Goal: Information Seeking & Learning: Find specific fact

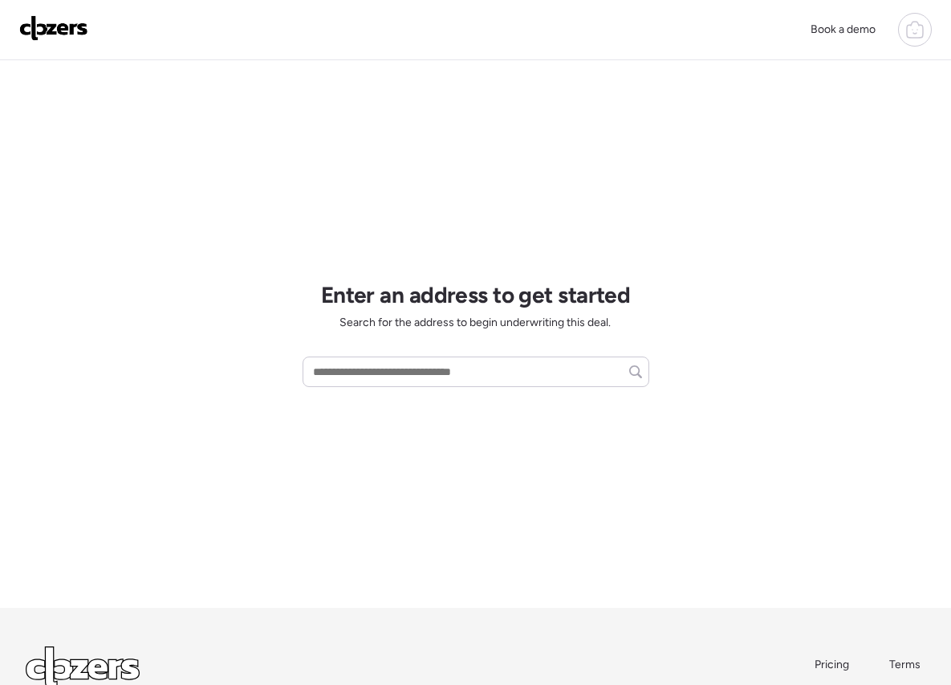
click at [907, 34] on icon at bounding box center [915, 29] width 19 height 19
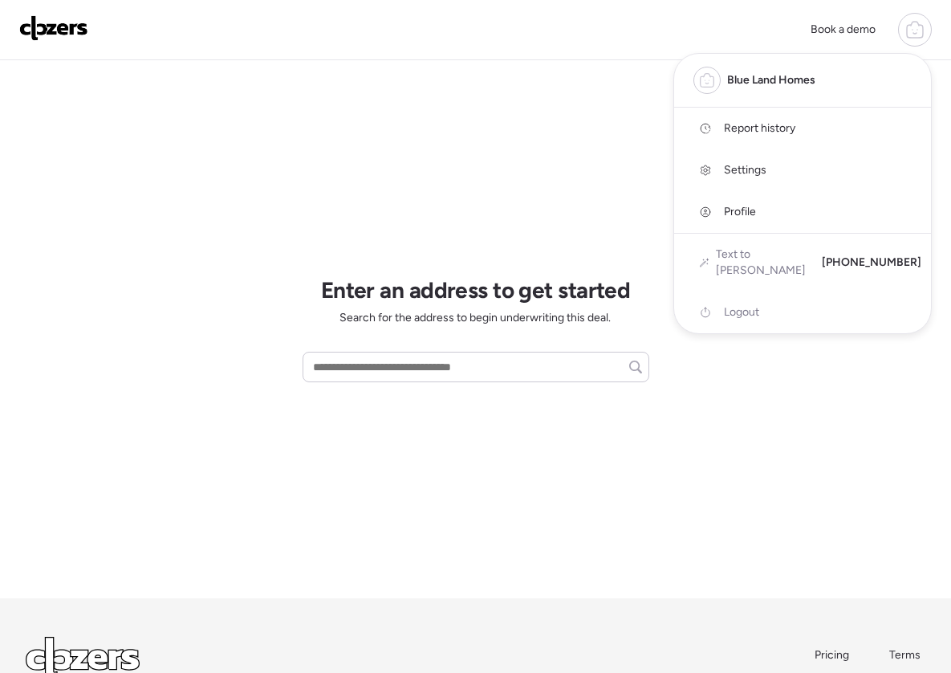
click at [806, 135] on link "Report history" at bounding box center [802, 129] width 257 height 42
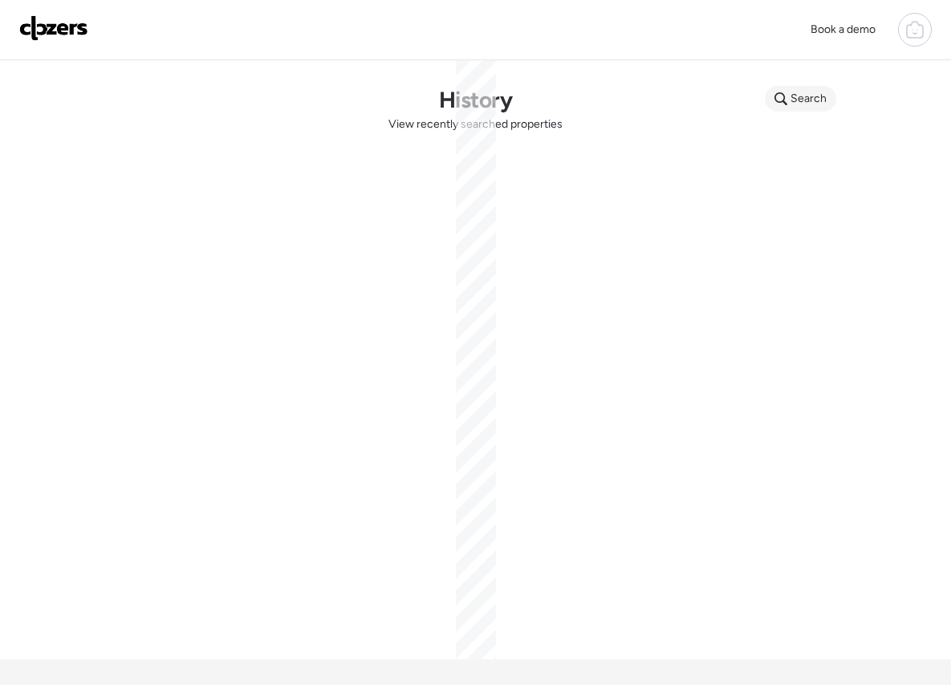
click at [802, 98] on span "Search" at bounding box center [809, 99] width 36 height 16
click at [819, 102] on input "text" at bounding box center [831, 101] width 119 height 22
paste input "**********"
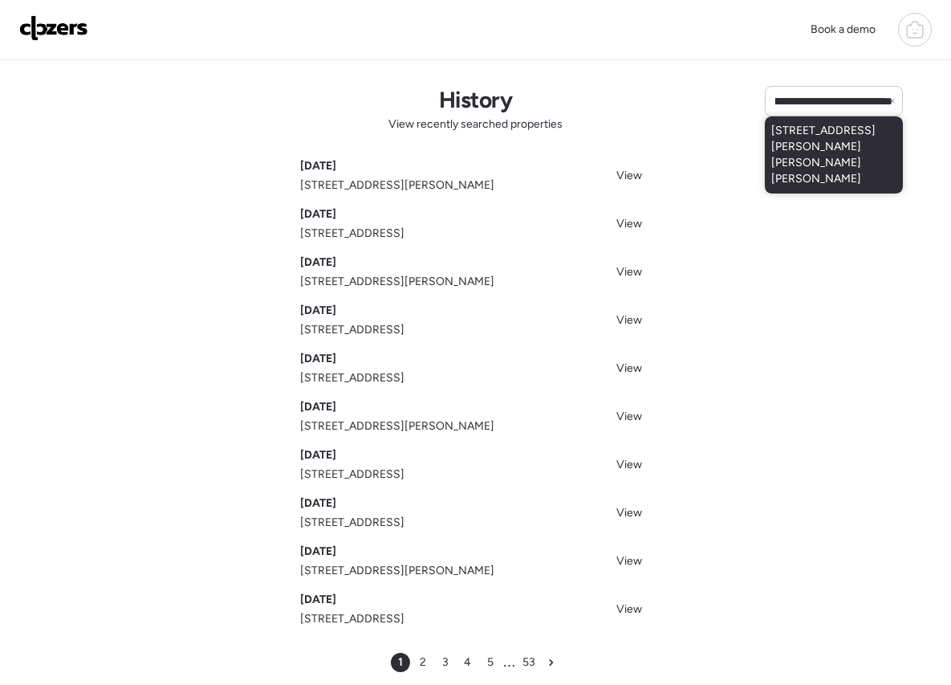
click at [815, 137] on span "458 Schneider Hill Ct, Fenton, MO, 63026" at bounding box center [834, 155] width 125 height 64
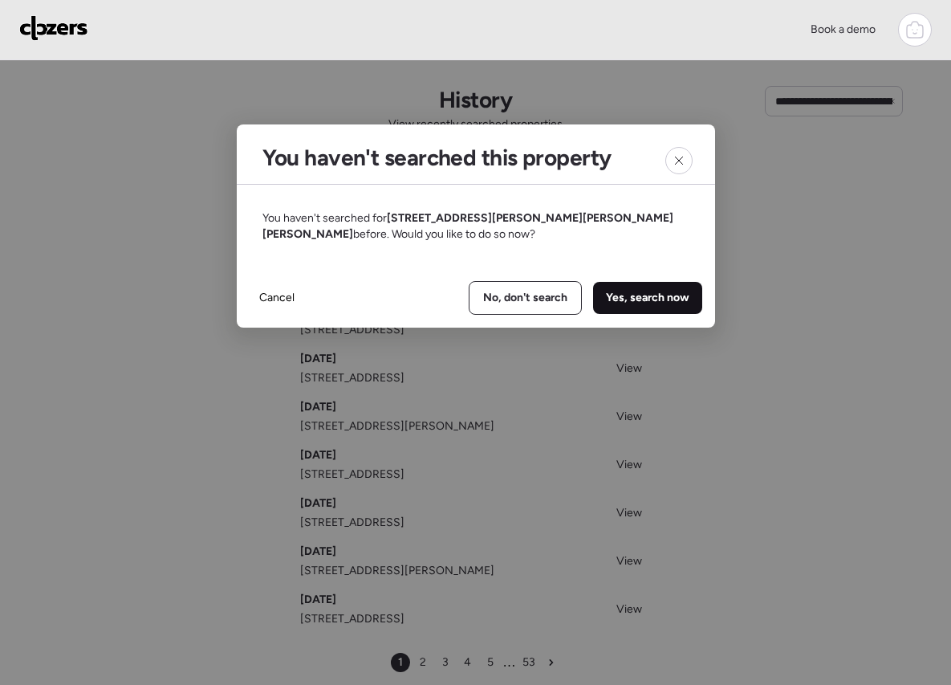
click at [647, 298] on span "Yes, search now" at bounding box center [648, 298] width 84 height 16
type input "**********"
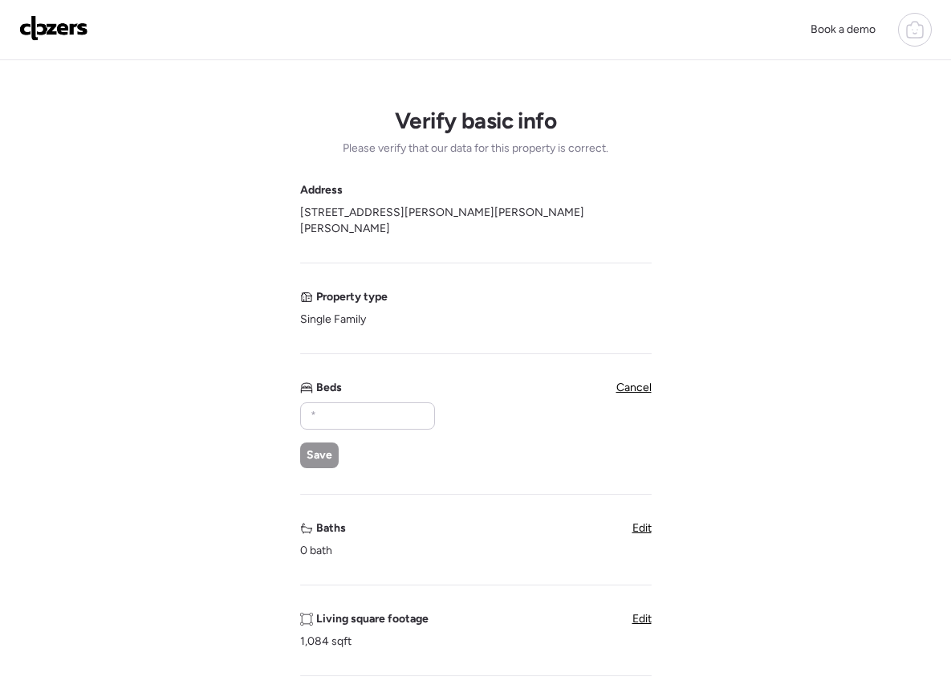
click at [59, 23] on img at bounding box center [53, 28] width 69 height 26
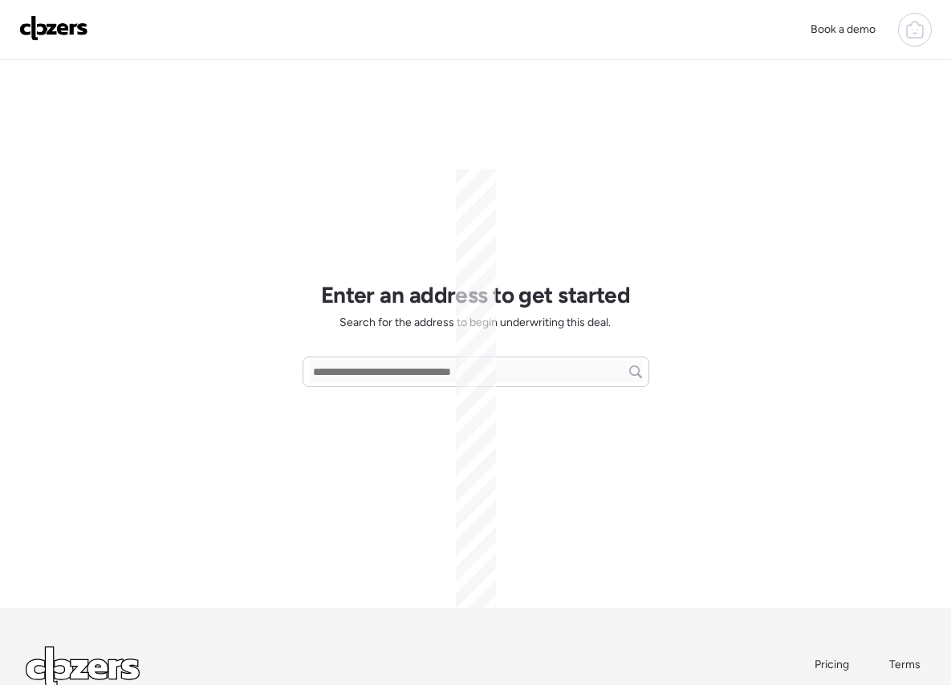
click at [908, 33] on icon at bounding box center [915, 29] width 19 height 19
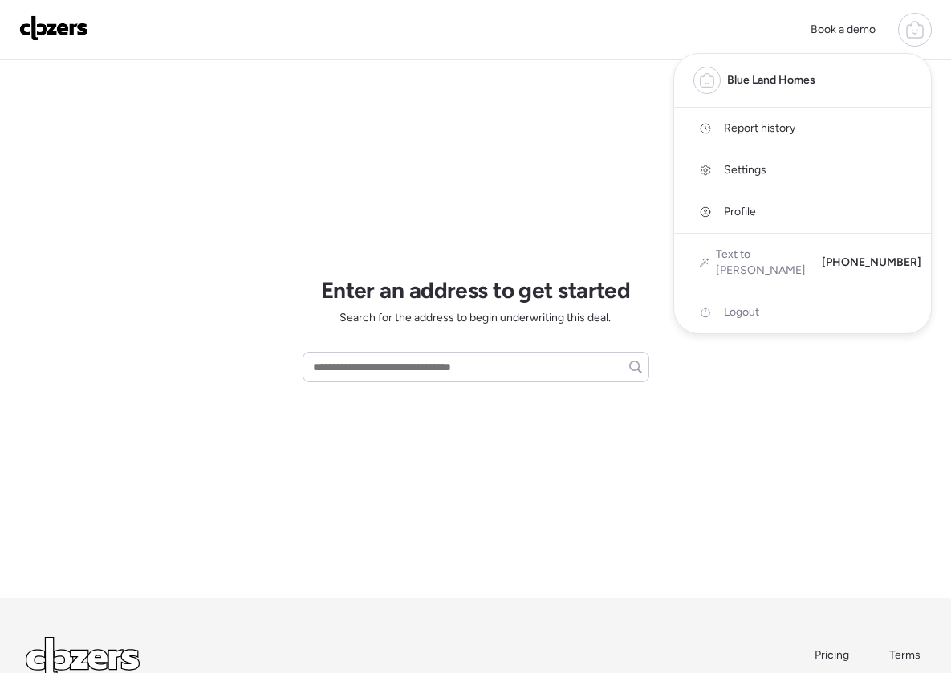
click at [775, 125] on span "Report history" at bounding box center [759, 128] width 71 height 16
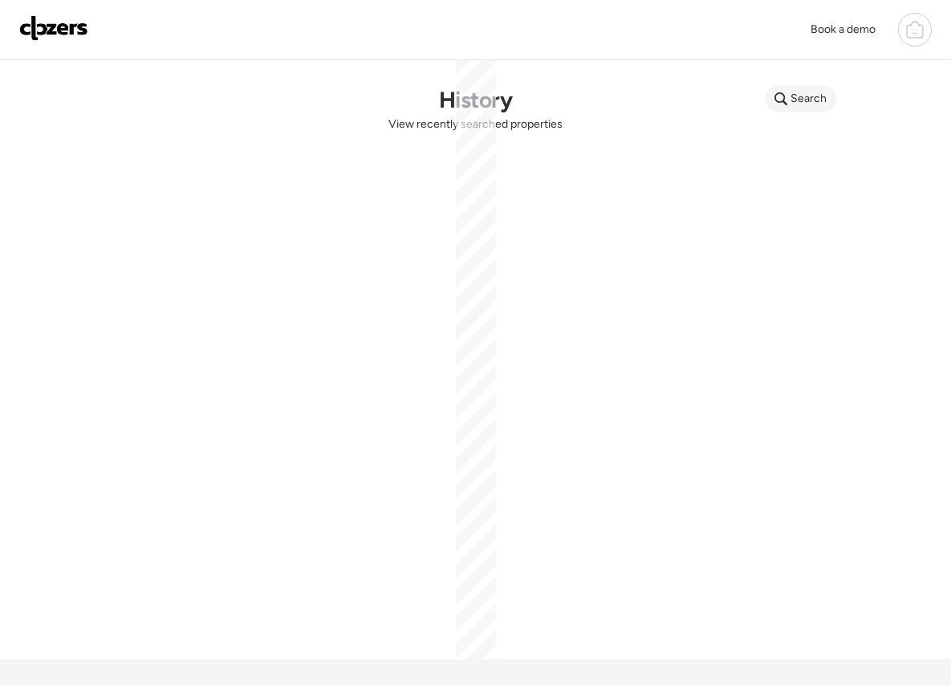
click at [804, 97] on span "Search" at bounding box center [809, 99] width 36 height 16
click at [796, 108] on input "text" at bounding box center [831, 101] width 119 height 22
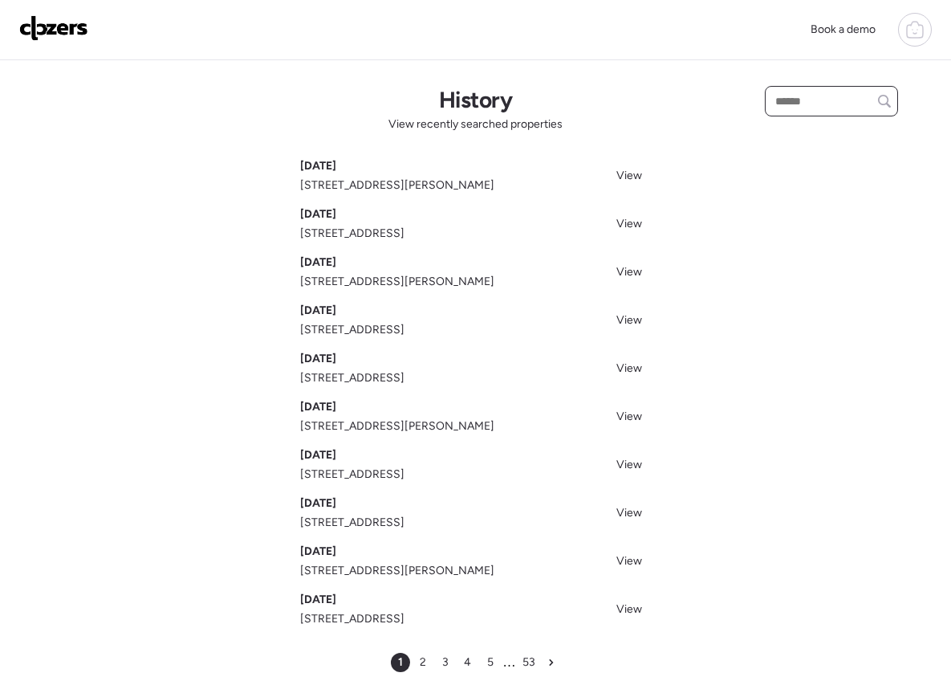
paste input "**********"
type input "**********"
click at [831, 128] on span "625 Clear Spring Rd, Ballwin, MO, 63021" at bounding box center [824, 131] width 104 height 16
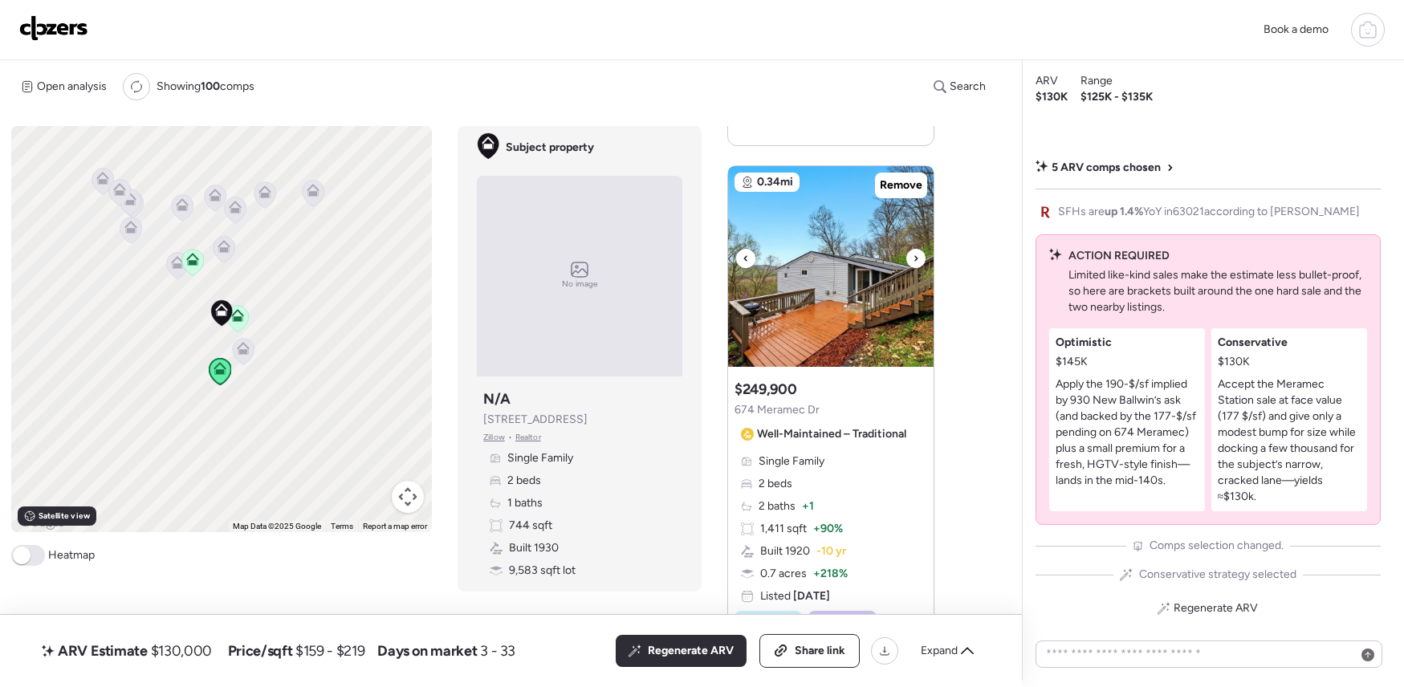
scroll to position [540, 0]
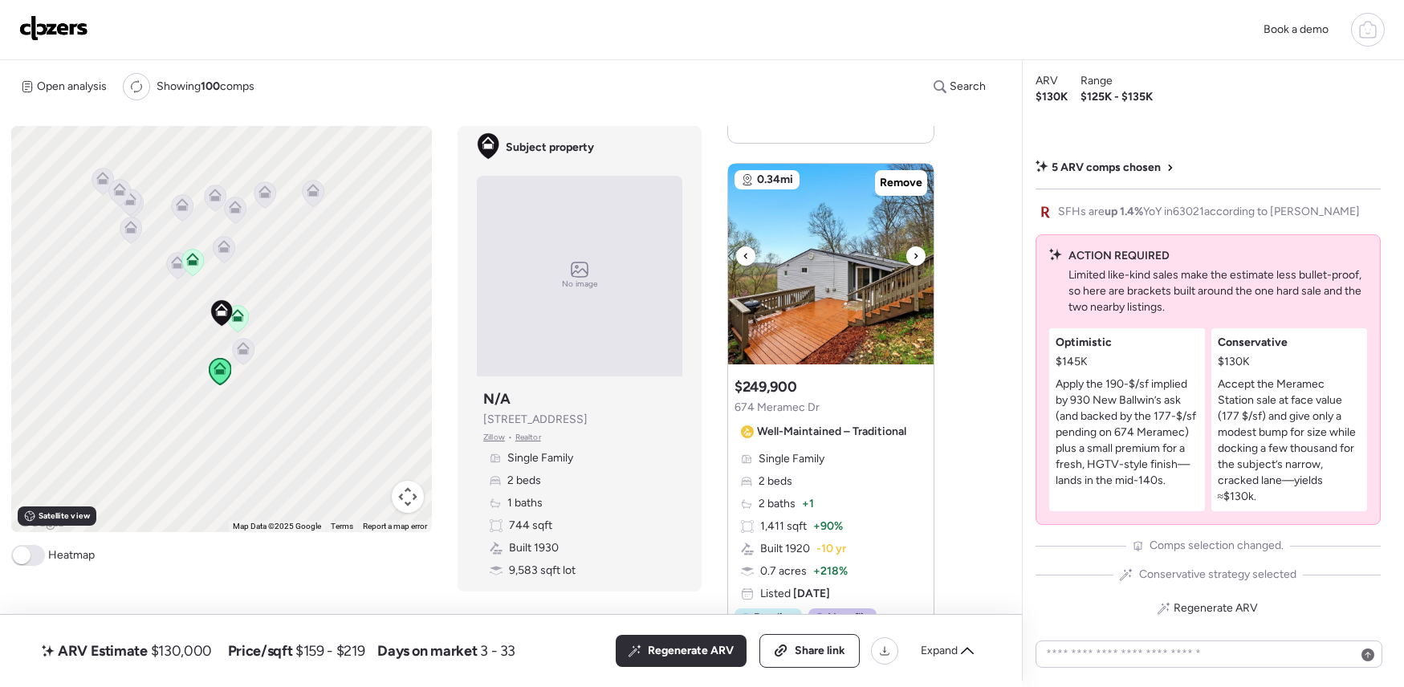
click at [913, 257] on icon at bounding box center [916, 256] width 6 height 19
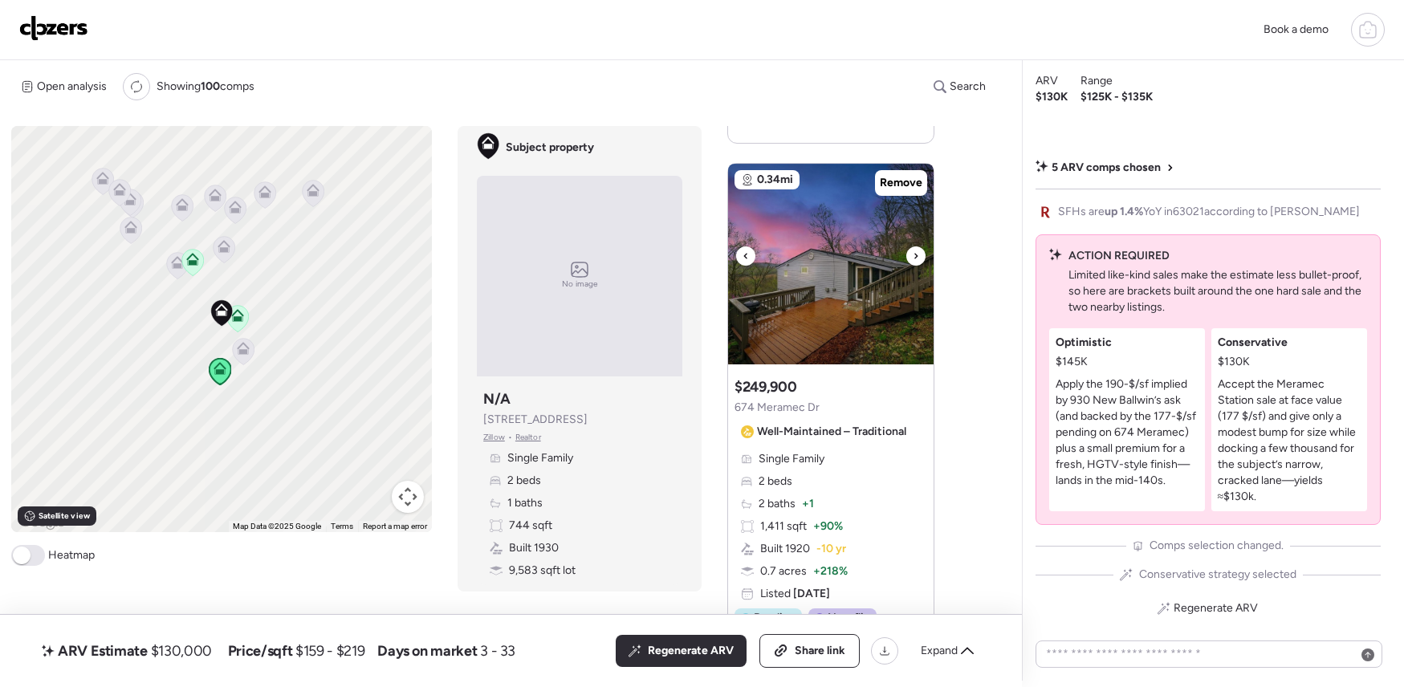
click at [913, 257] on icon at bounding box center [916, 256] width 6 height 19
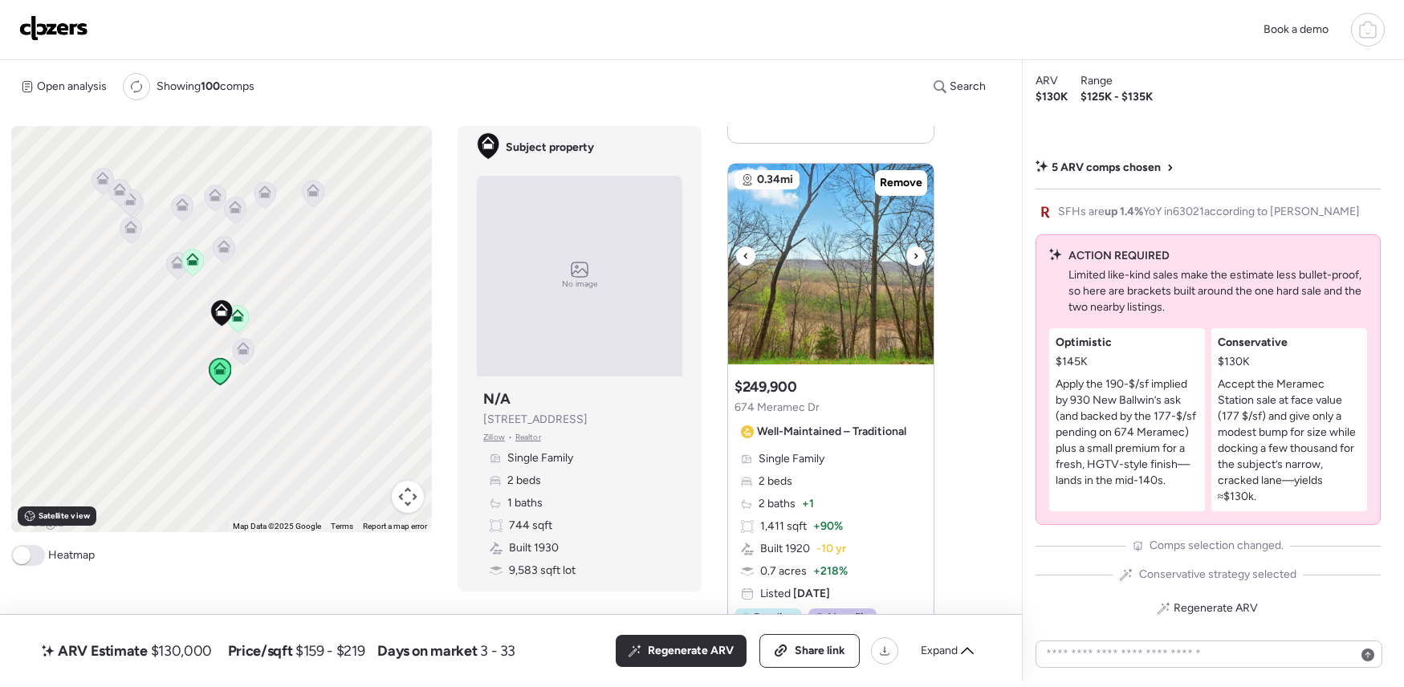
click at [913, 257] on icon at bounding box center [916, 256] width 6 height 19
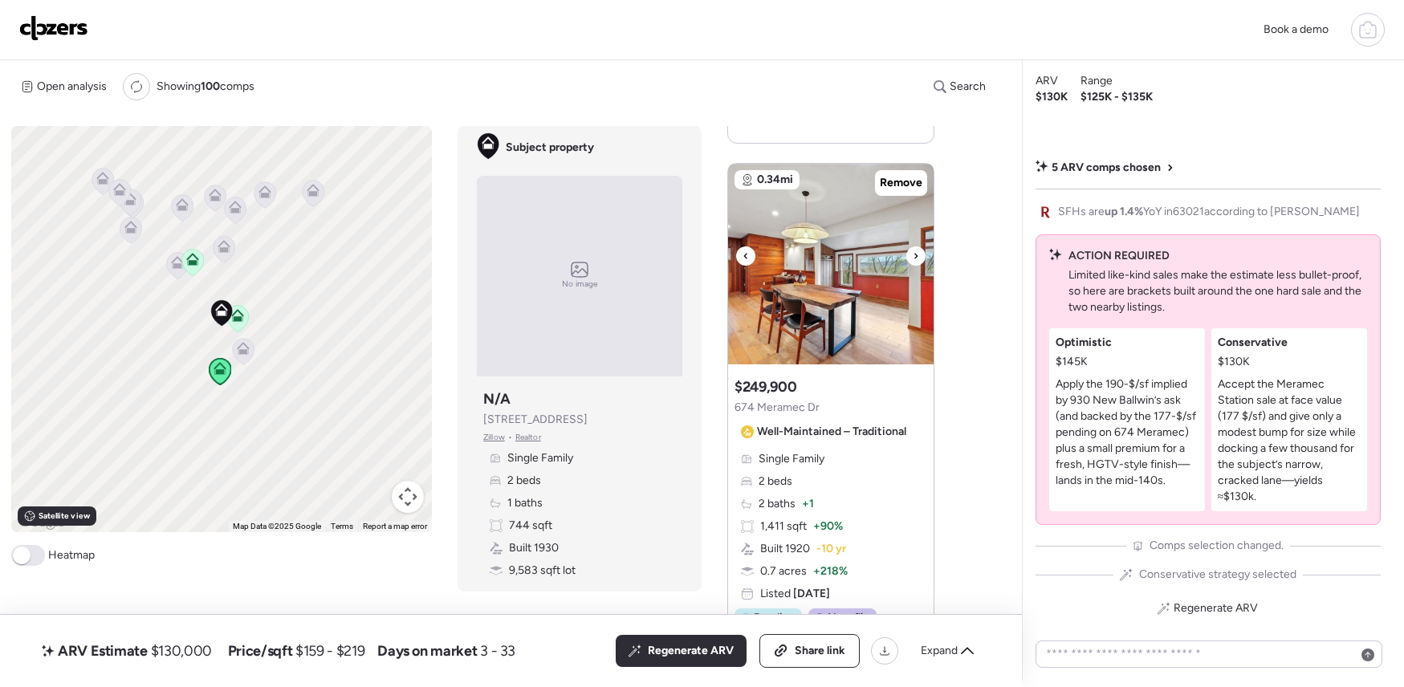
click at [913, 257] on icon at bounding box center [916, 256] width 6 height 19
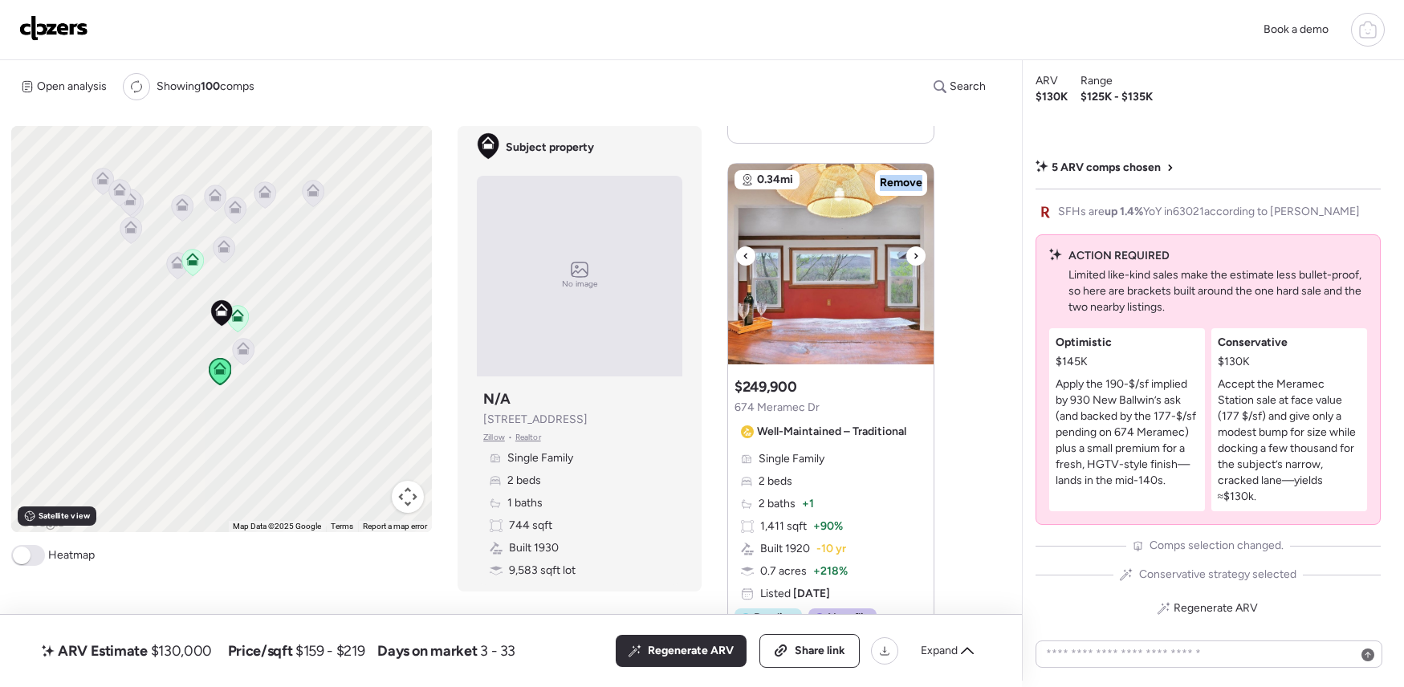
click at [913, 257] on icon at bounding box center [916, 256] width 6 height 19
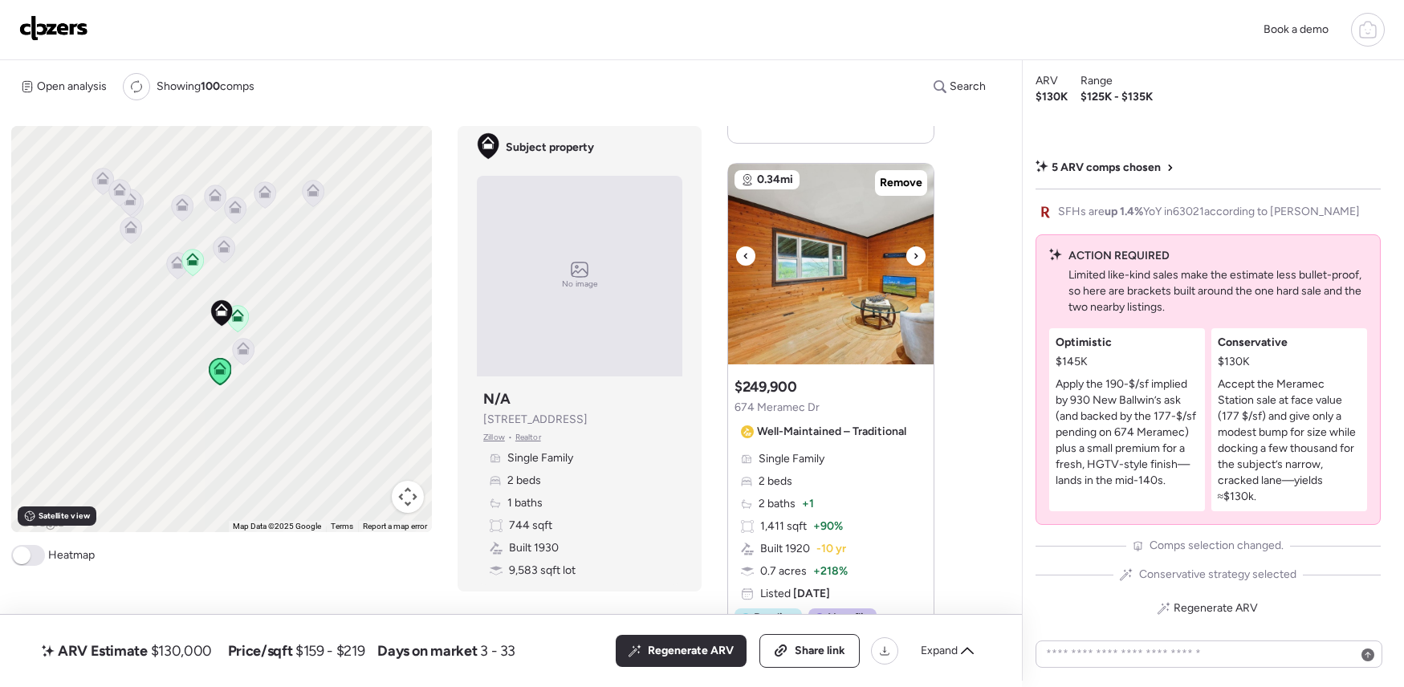
click at [913, 257] on icon at bounding box center [916, 256] width 6 height 19
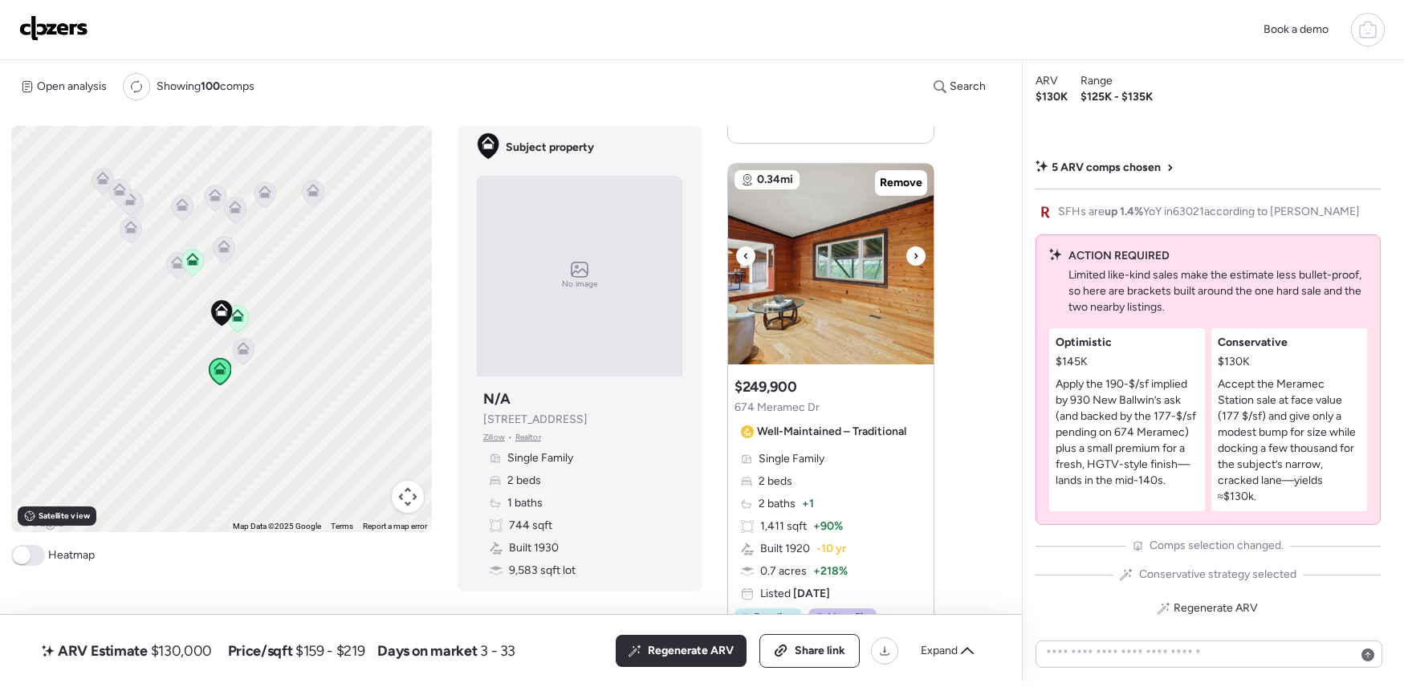
click at [913, 257] on icon at bounding box center [916, 256] width 6 height 19
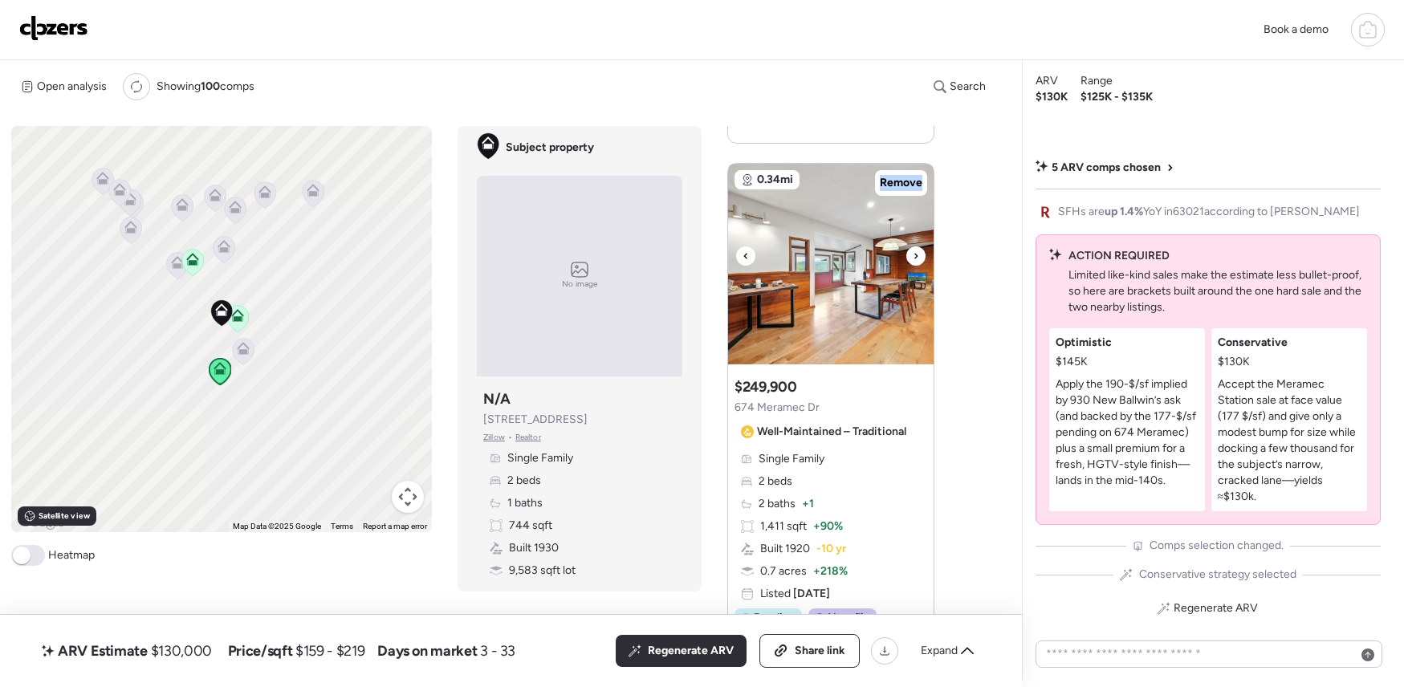
click at [913, 257] on icon at bounding box center [916, 256] width 6 height 19
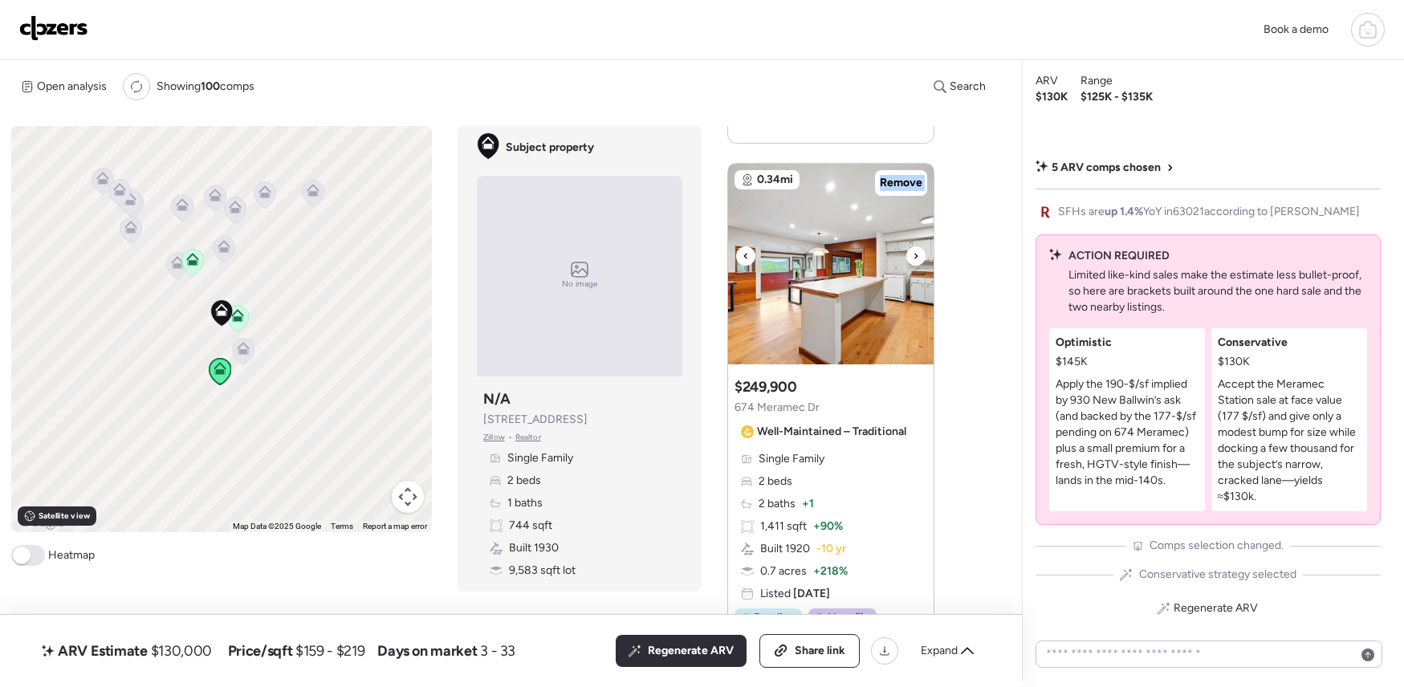
click at [913, 257] on icon at bounding box center [916, 256] width 6 height 19
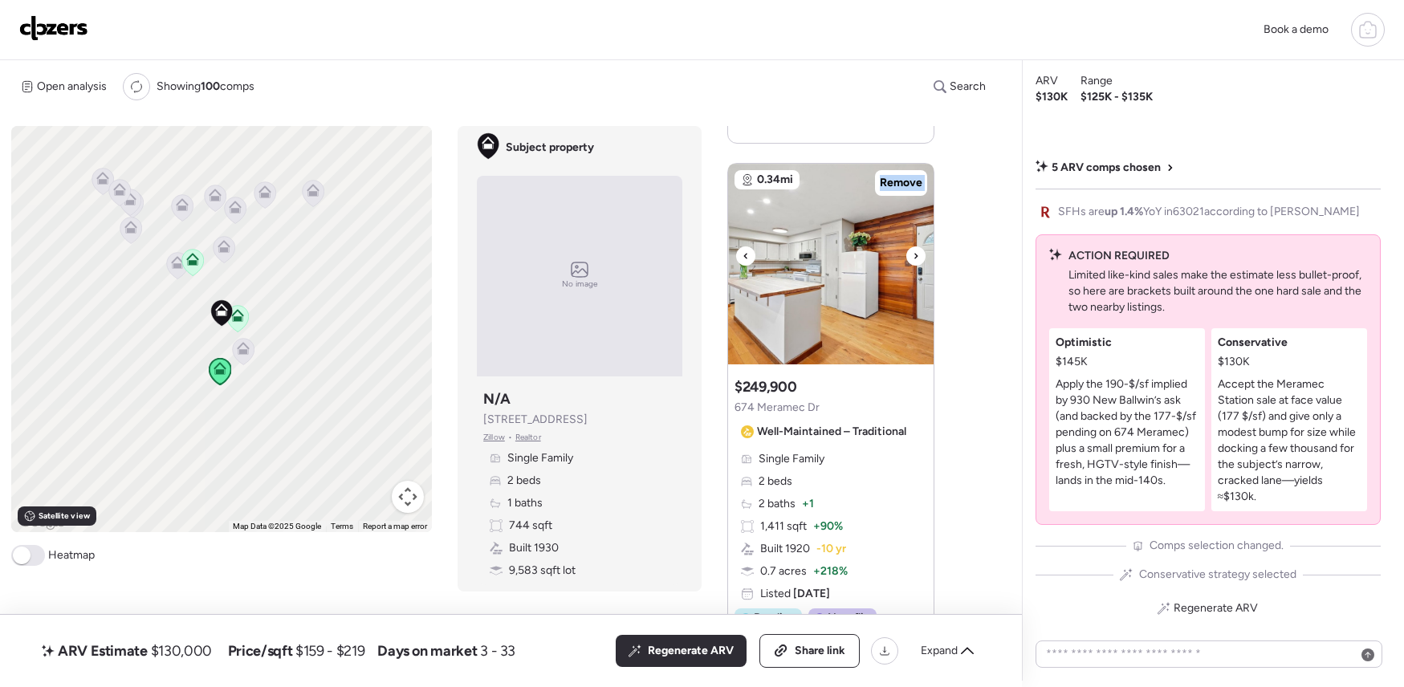
click at [913, 257] on icon at bounding box center [916, 256] width 6 height 19
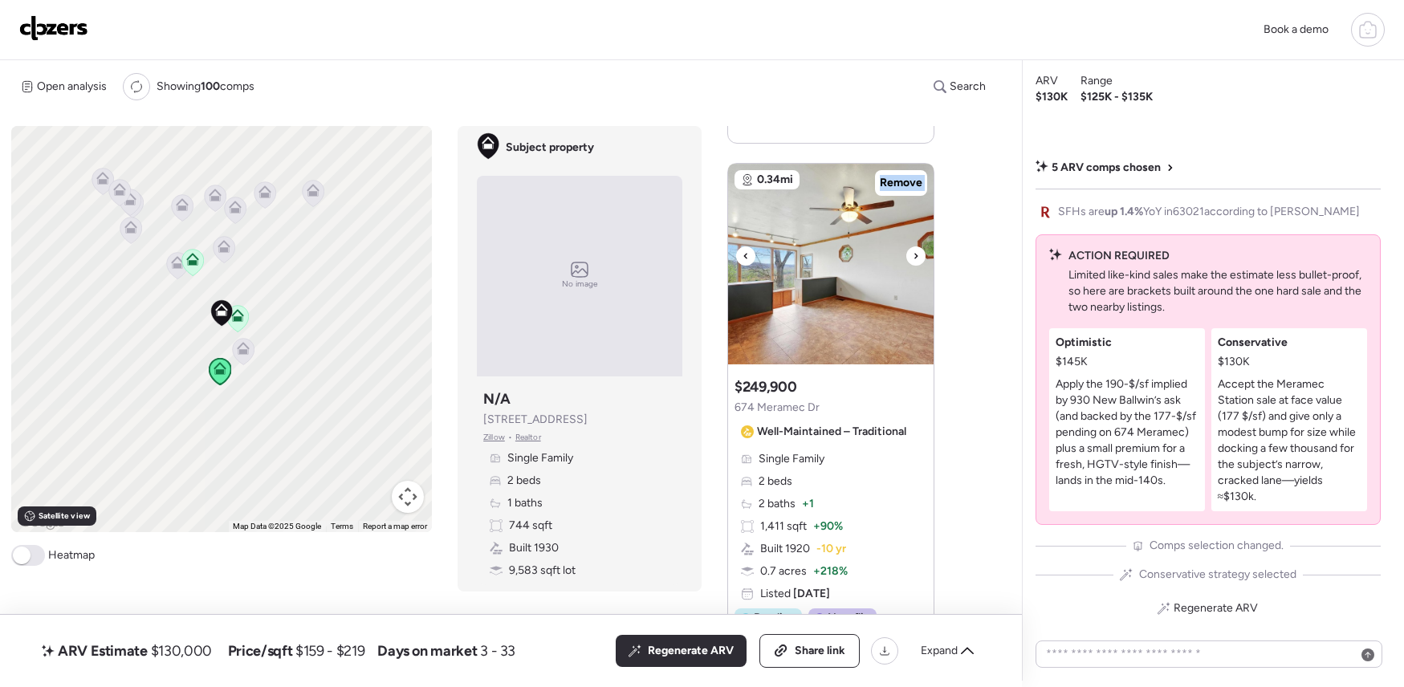
click at [913, 257] on icon at bounding box center [916, 256] width 6 height 19
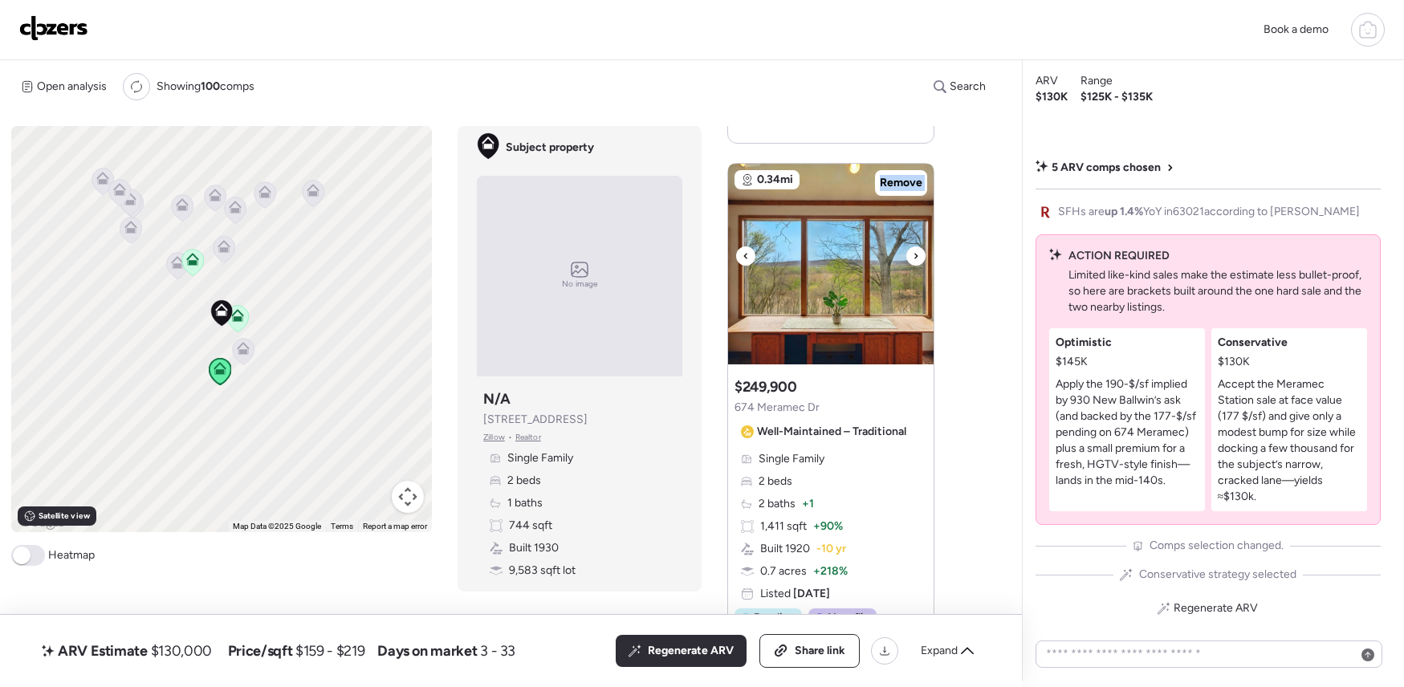
click at [913, 257] on icon at bounding box center [916, 256] width 6 height 19
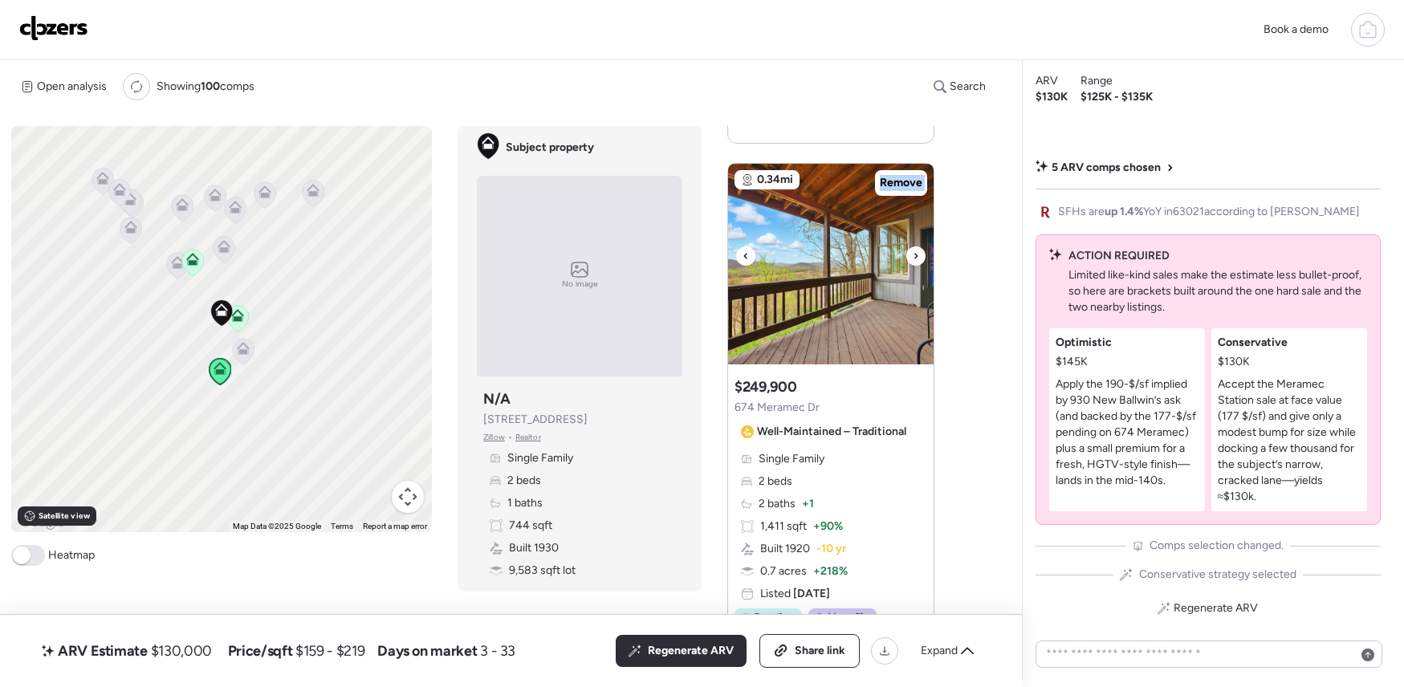
click at [913, 257] on icon at bounding box center [916, 256] width 6 height 19
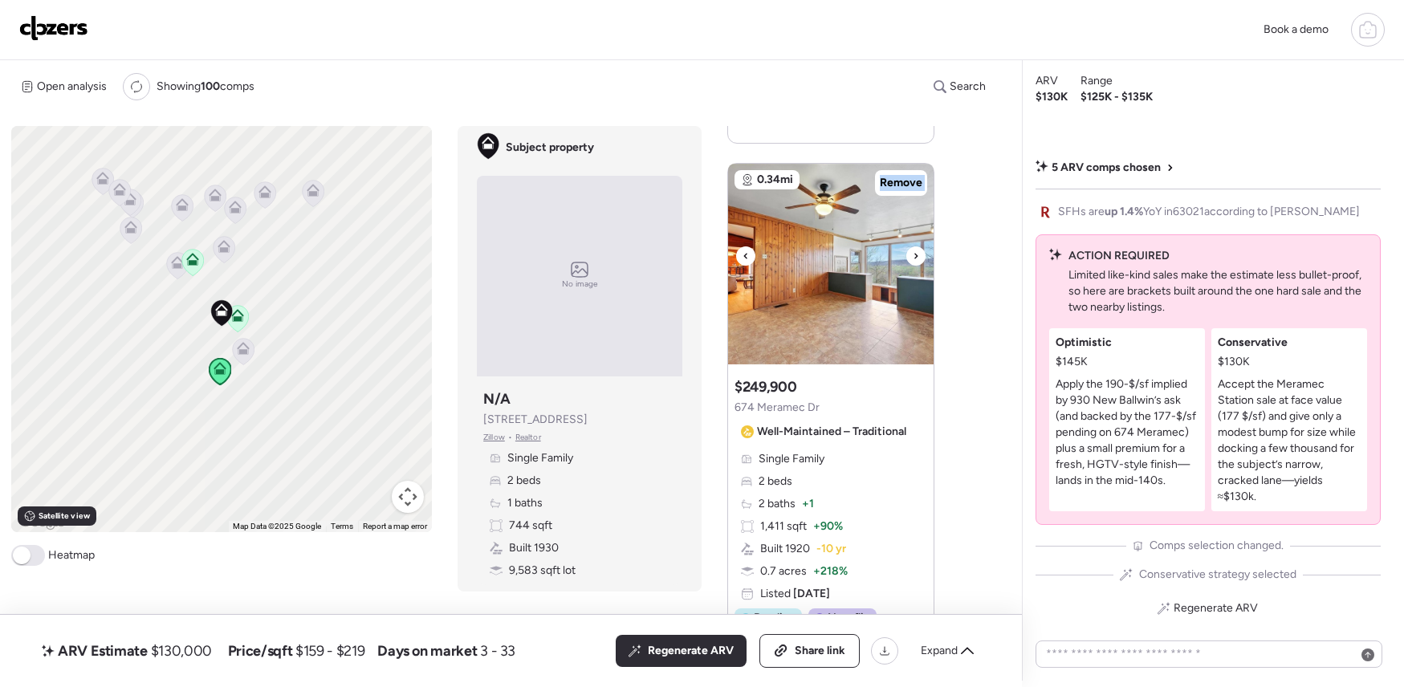
click at [913, 257] on icon at bounding box center [916, 256] width 6 height 19
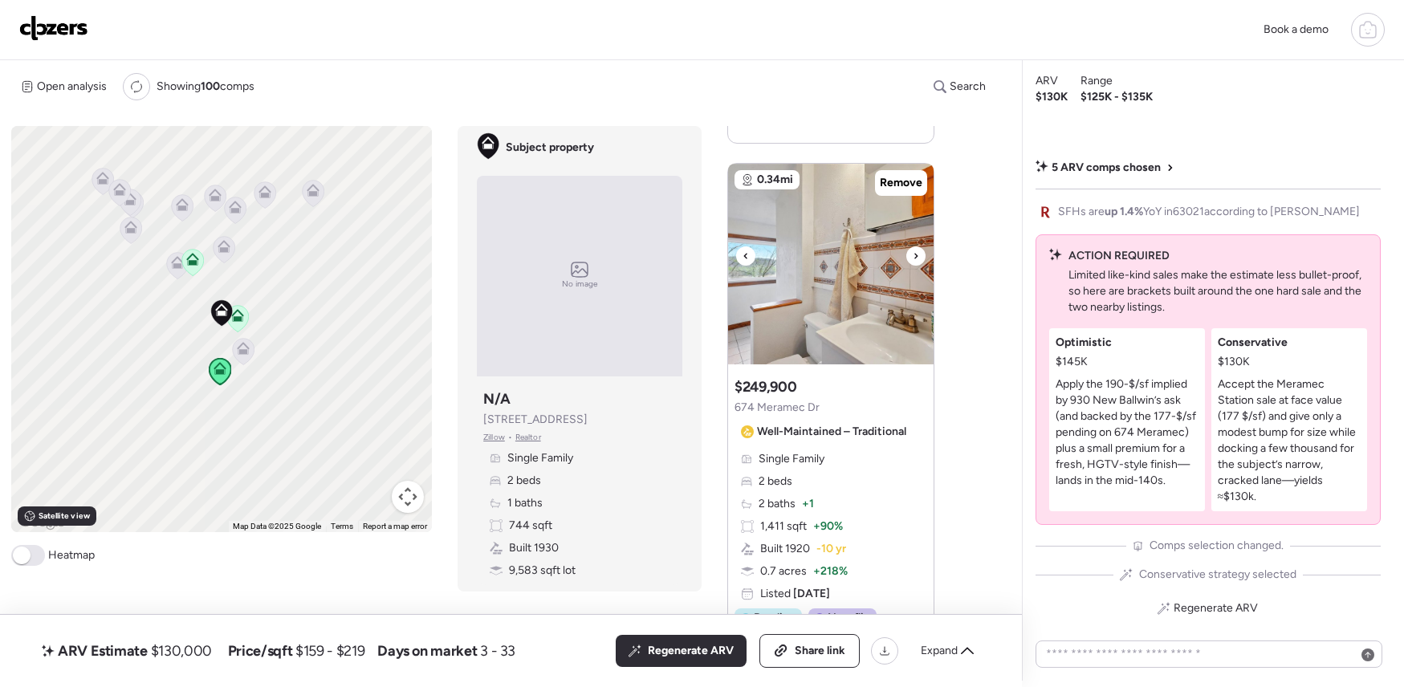
click at [913, 257] on icon at bounding box center [916, 256] width 6 height 19
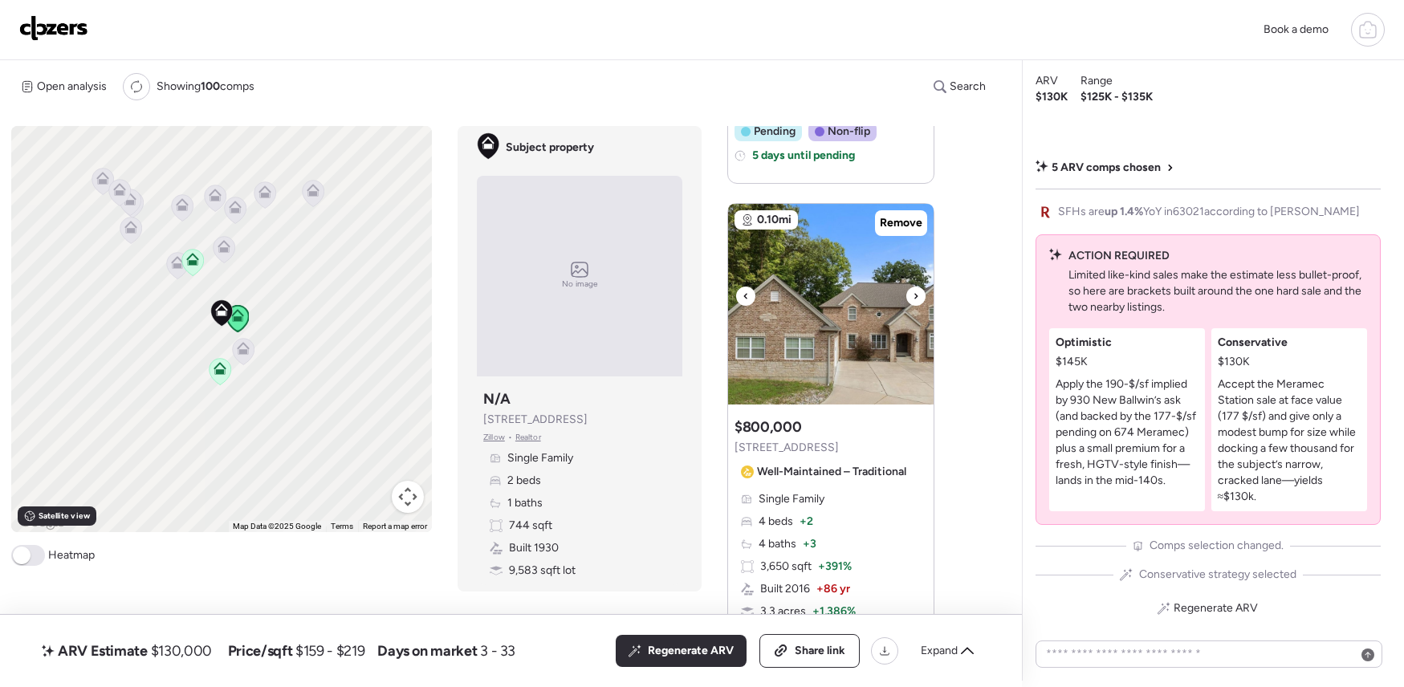
scroll to position [1027, 0]
click at [902, 215] on span "Remove" at bounding box center [901, 222] width 43 height 16
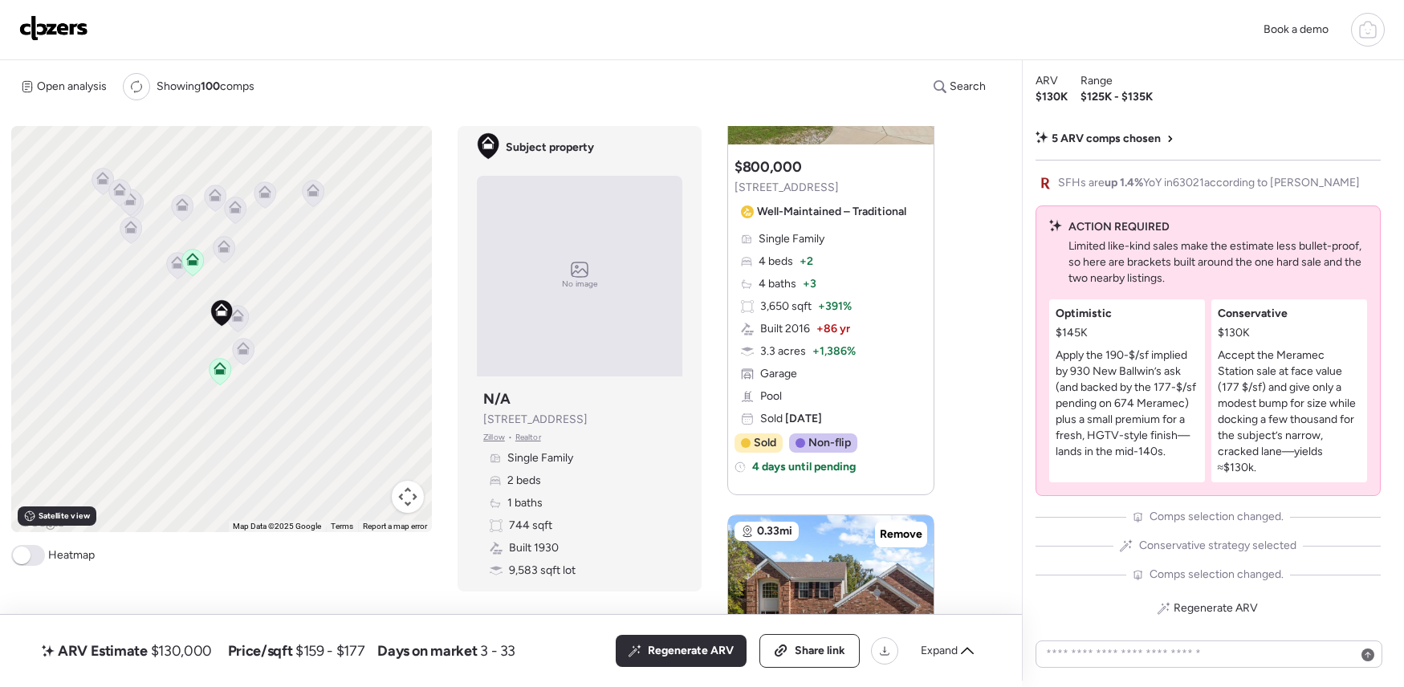
scroll to position [1565, 0]
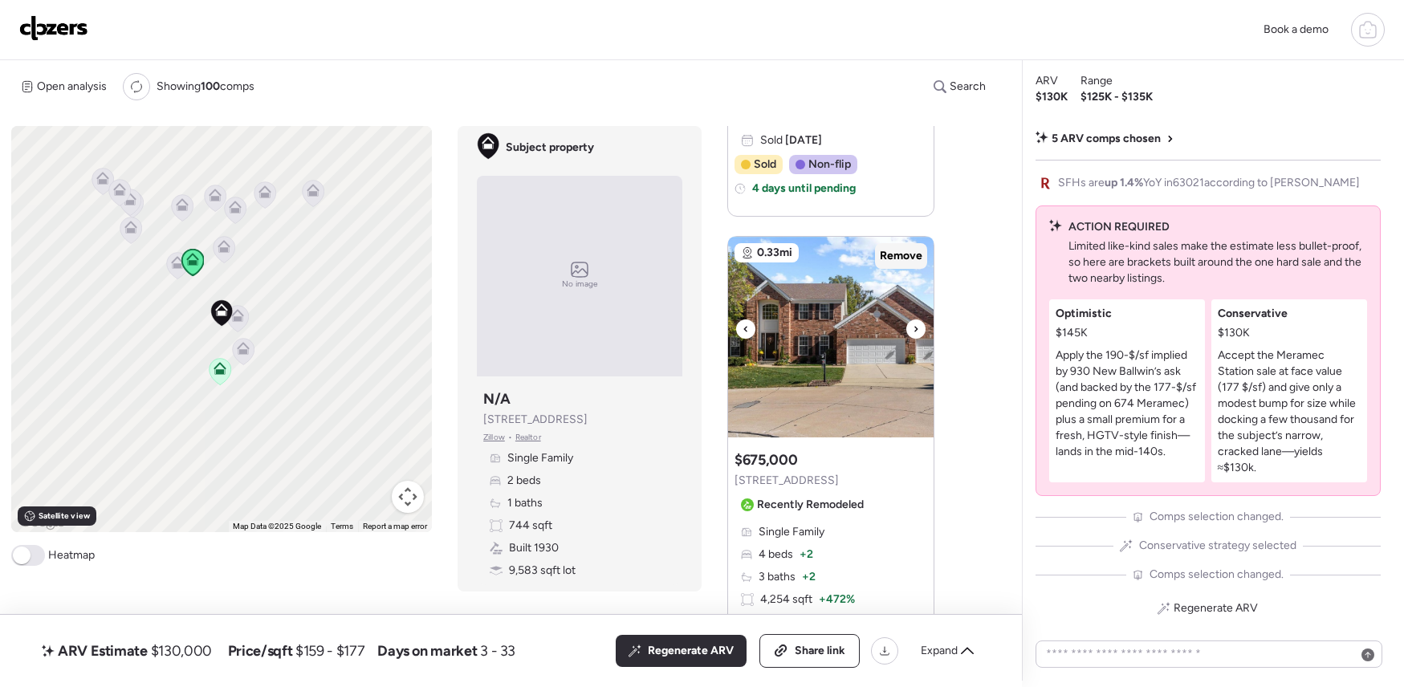
click at [897, 254] on span "Remove" at bounding box center [901, 256] width 43 height 16
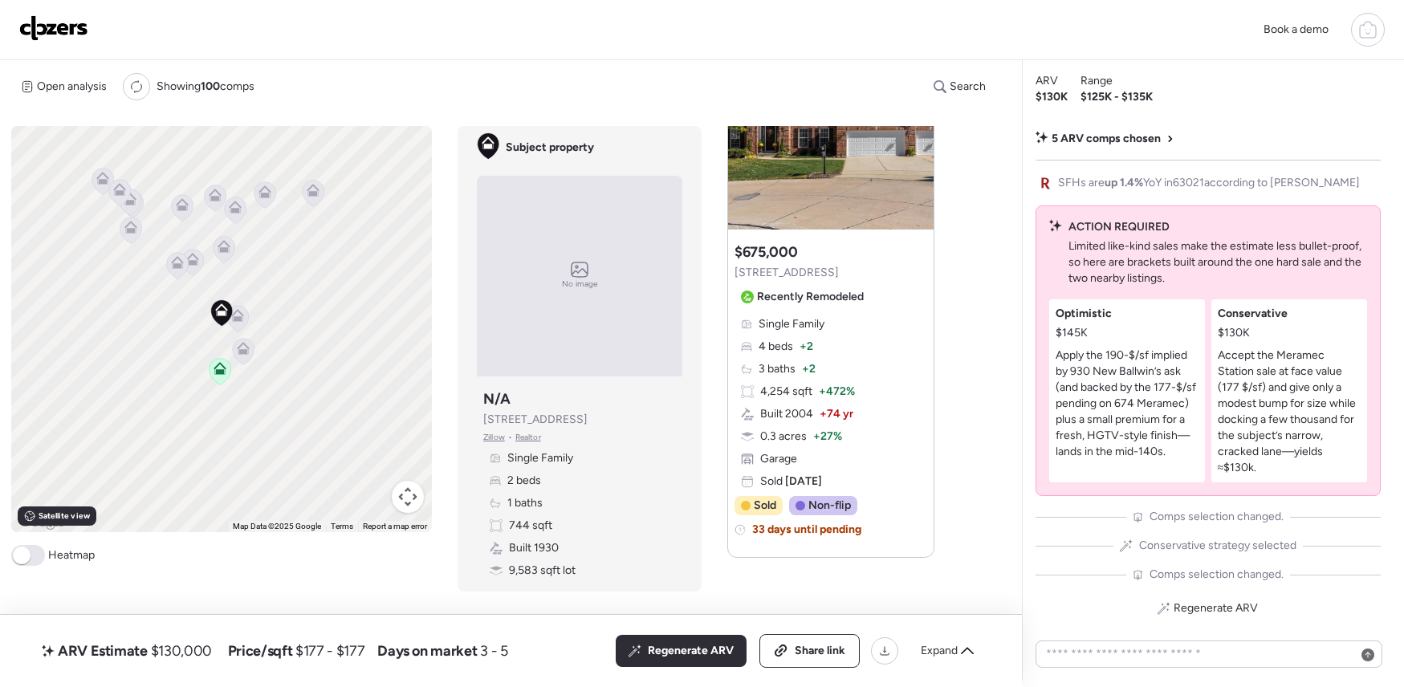
scroll to position [1810, 0]
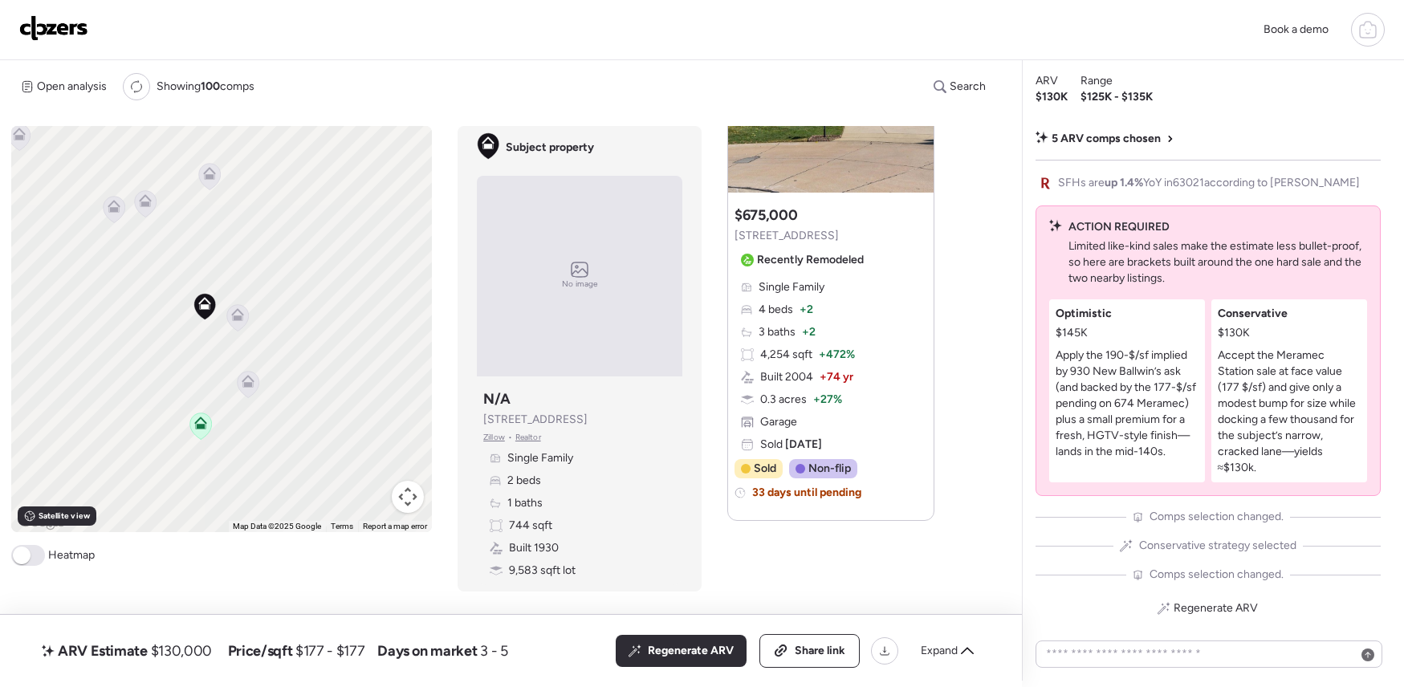
drag, startPoint x: 234, startPoint y: 319, endPoint x: 362, endPoint y: 389, distance: 146.6
click at [362, 389] on div "To activate drag with keyboard, press Alt + Enter. Once in keyboard drag state,…" at bounding box center [222, 329] width 422 height 406
click at [249, 327] on icon at bounding box center [238, 318] width 22 height 27
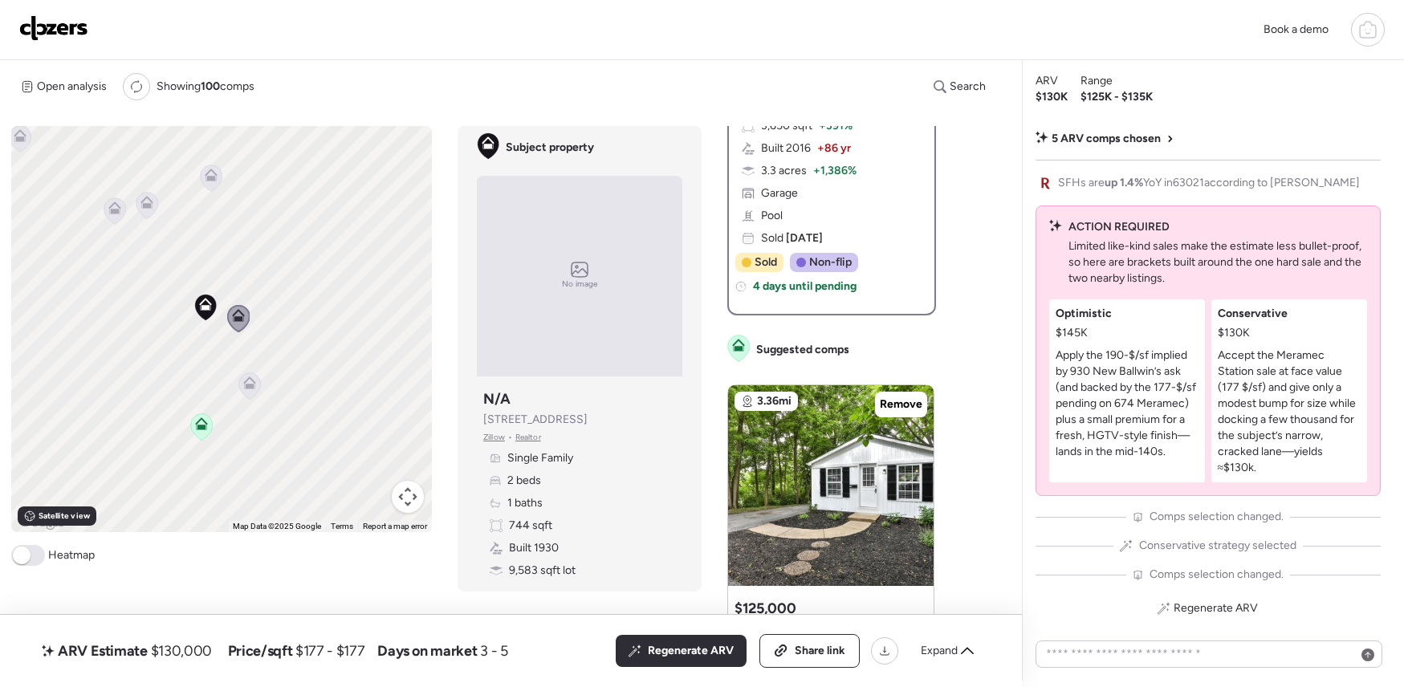
scroll to position [0, 0]
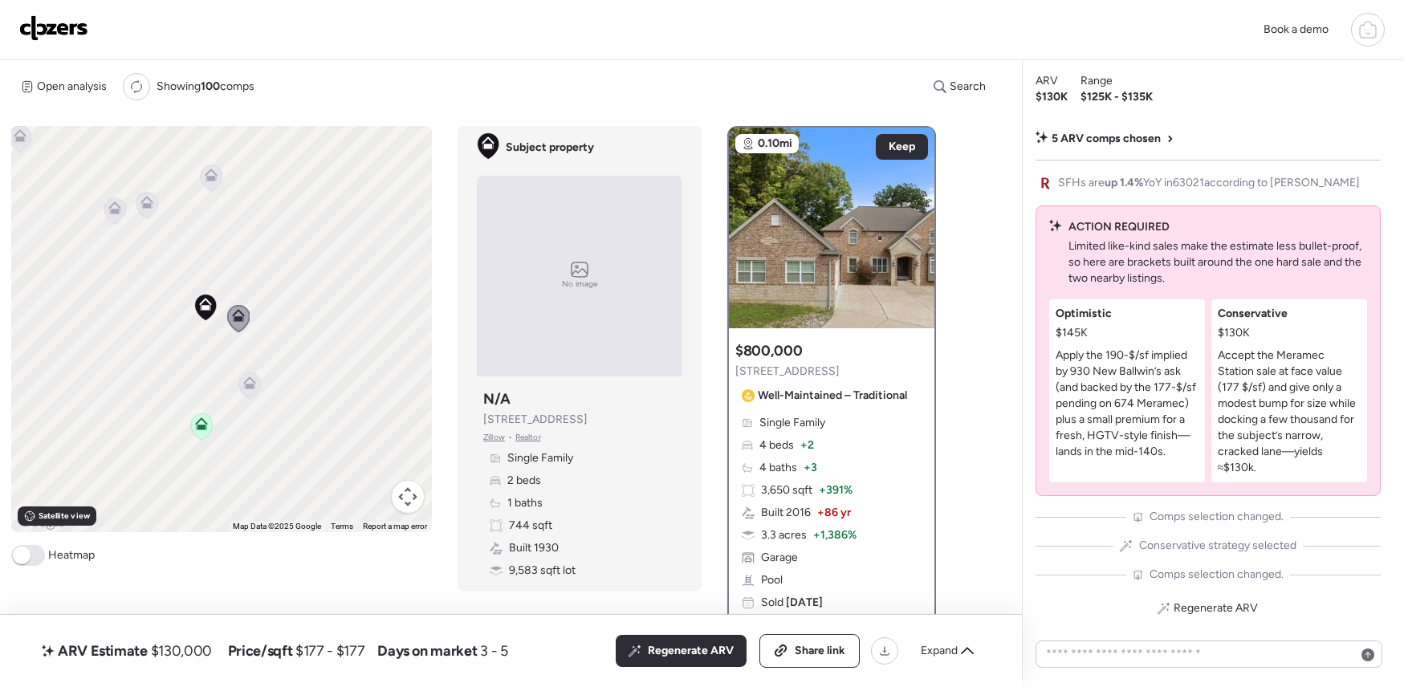
click at [251, 386] on icon at bounding box center [249, 386] width 10 height 5
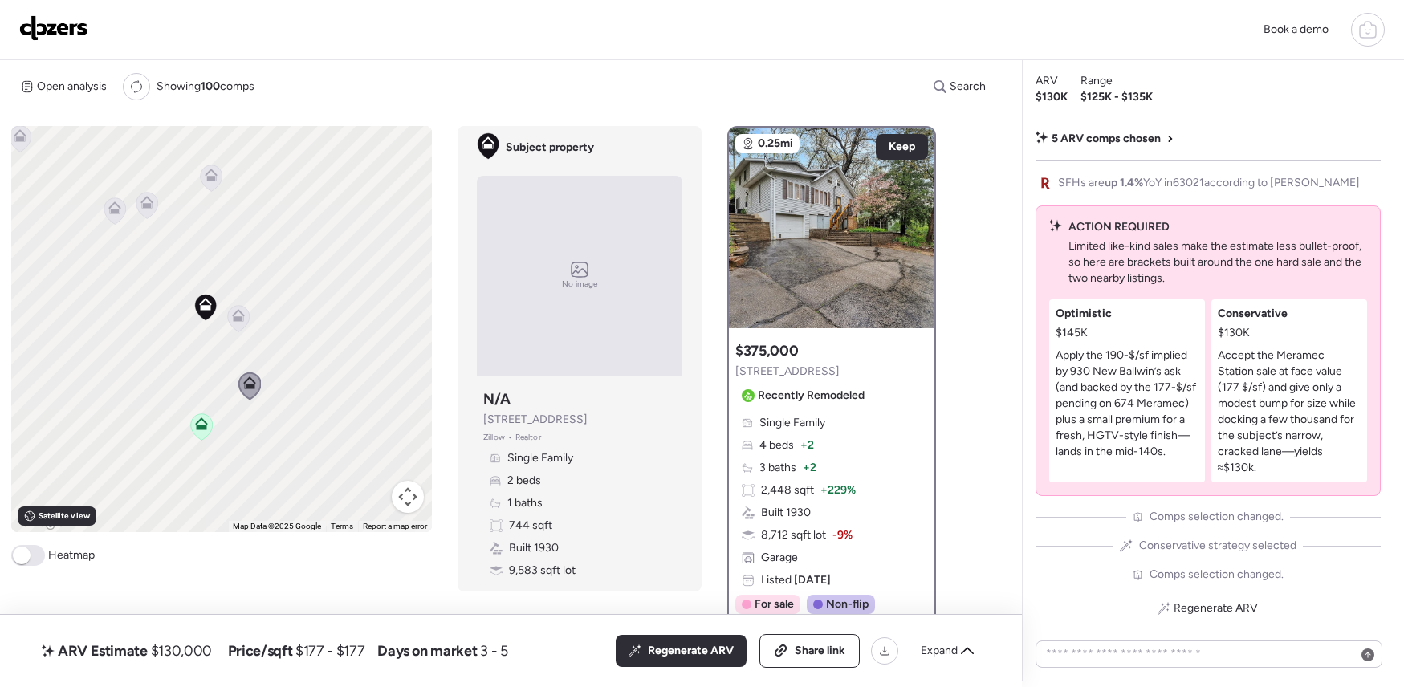
drag, startPoint x: 127, startPoint y: 317, endPoint x: 177, endPoint y: 380, distance: 80.5
click at [153, 348] on div "To activate drag with keyboard, press Alt + Enter. Once in keyboard drag state,…" at bounding box center [222, 329] width 422 height 406
drag, startPoint x: 210, startPoint y: 422, endPoint x: 211, endPoint y: 393, distance: 29.0
click at [210, 422] on div "To activate drag with keyboard, press Alt + Enter. Once in keyboard drag state,…" at bounding box center [222, 329] width 422 height 406
click at [244, 212] on icon at bounding box center [239, 213] width 10 height 5
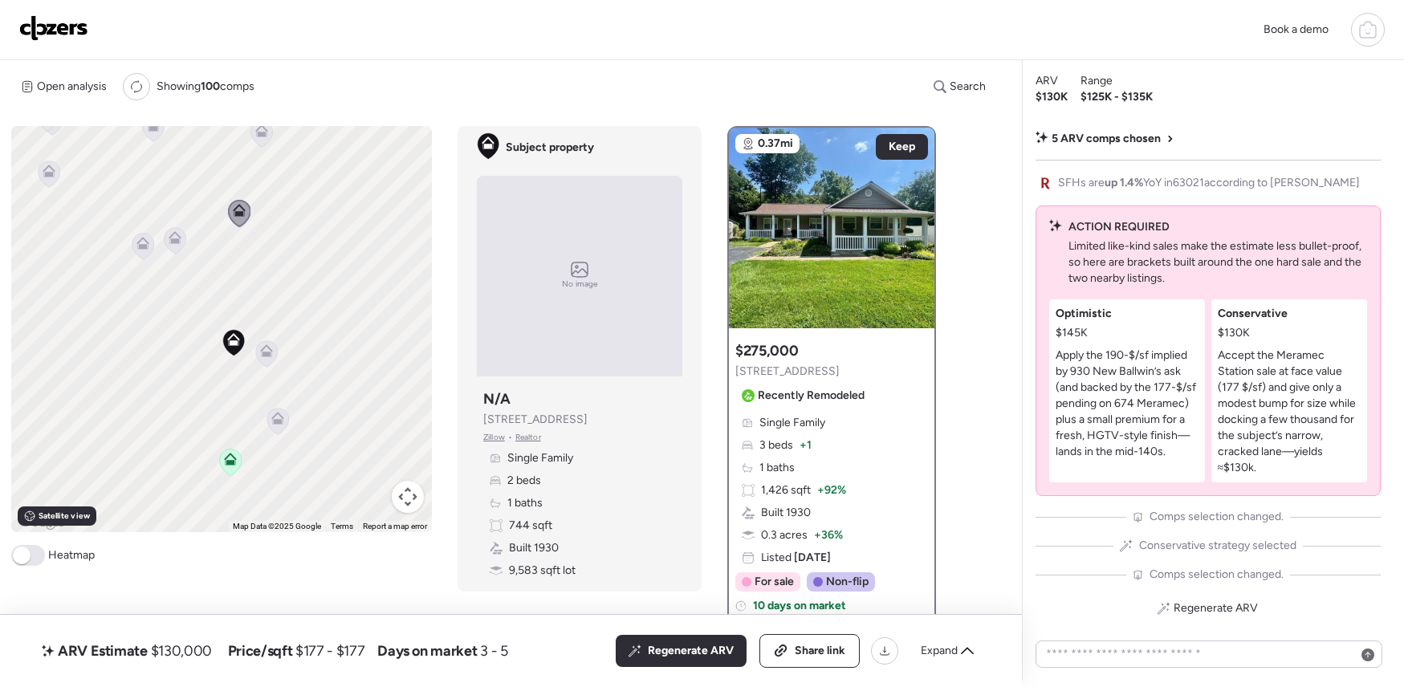
click at [170, 241] on icon at bounding box center [175, 237] width 13 height 13
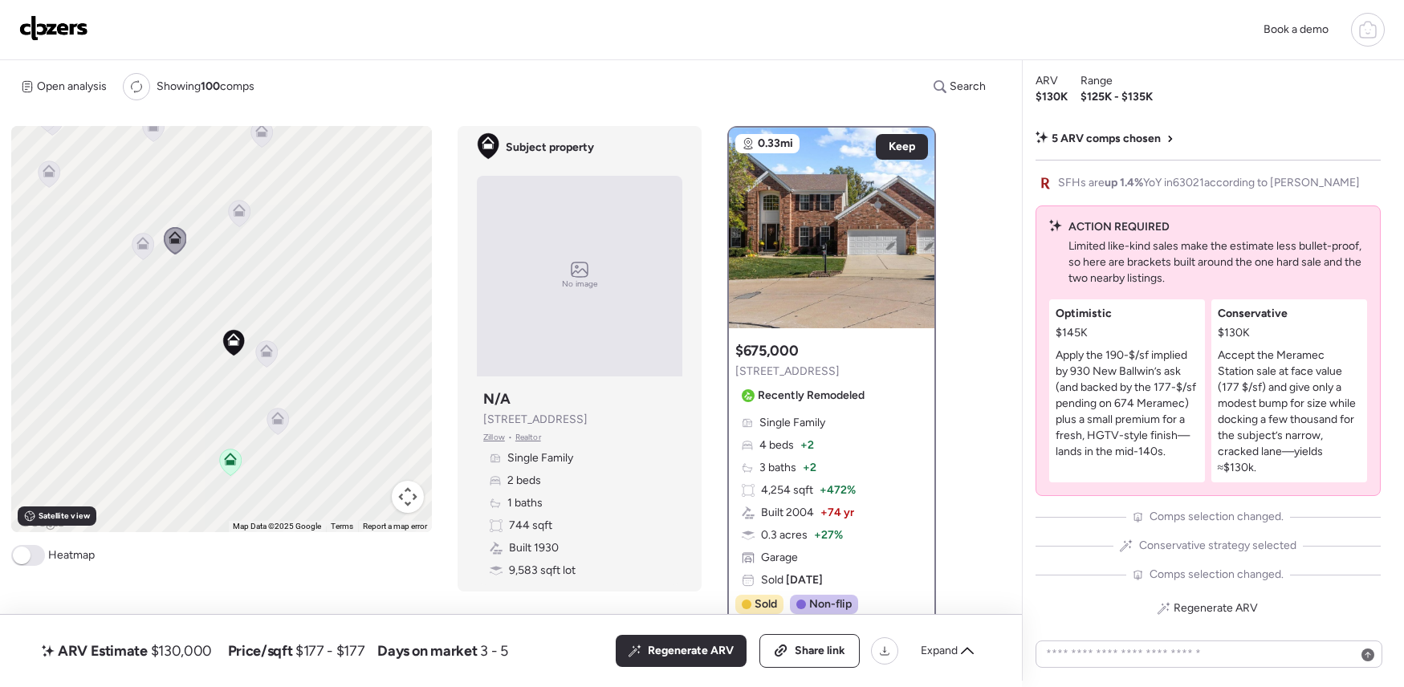
click at [143, 247] on icon at bounding box center [142, 246] width 10 height 5
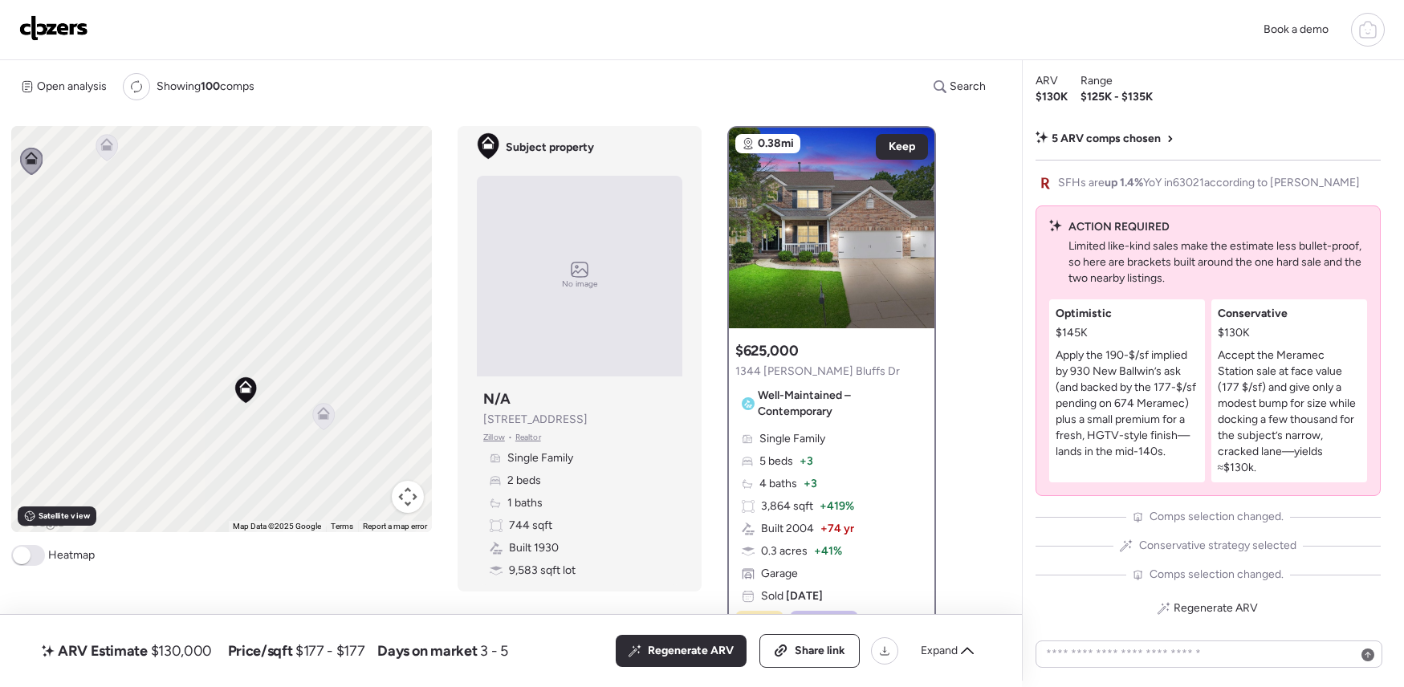
drag, startPoint x: 308, startPoint y: 352, endPoint x: 260, endPoint y: 279, distance: 87.1
click at [260, 279] on div "To activate drag with keyboard, press Alt + Enter. Once in keyboard drag state,…" at bounding box center [222, 329] width 422 height 406
drag, startPoint x: 258, startPoint y: 310, endPoint x: 268, endPoint y: 296, distance: 17.2
click at [268, 296] on div "To activate drag with keyboard, press Alt + Enter. Once in keyboard drag state,…" at bounding box center [222, 329] width 422 height 406
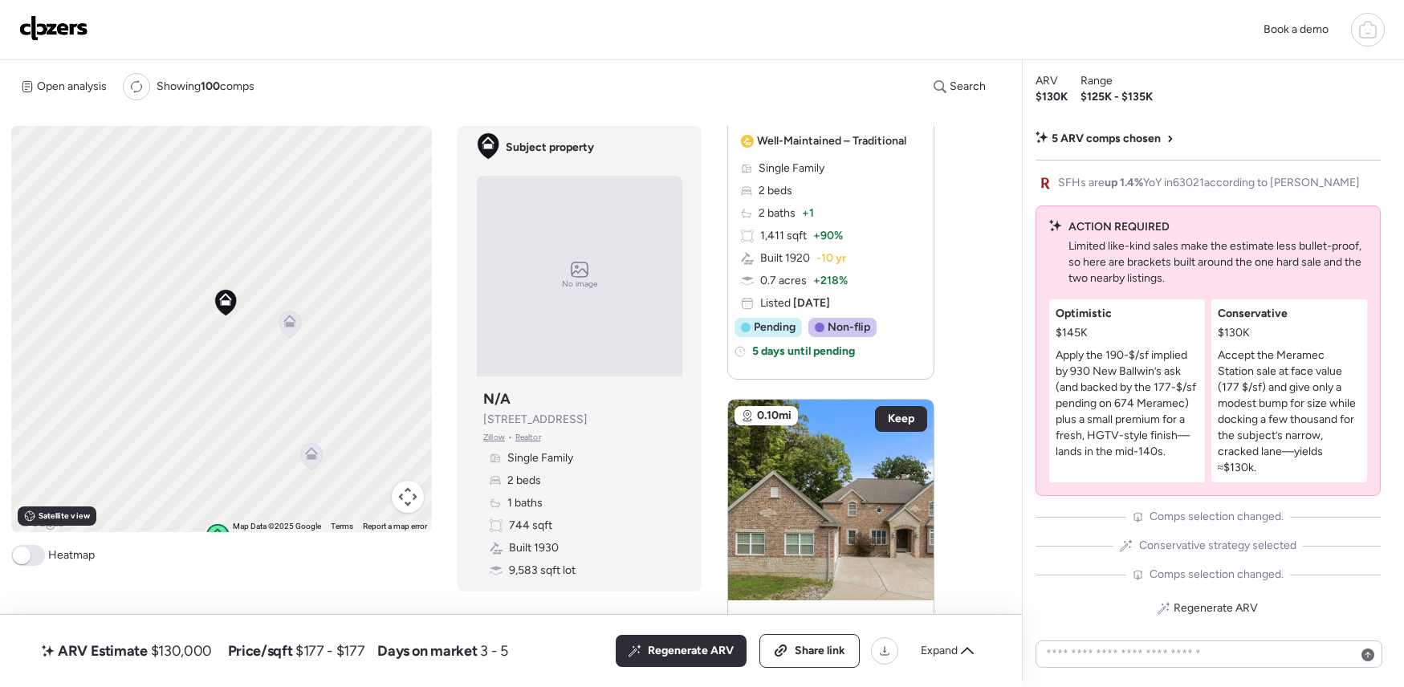
scroll to position [1226, 0]
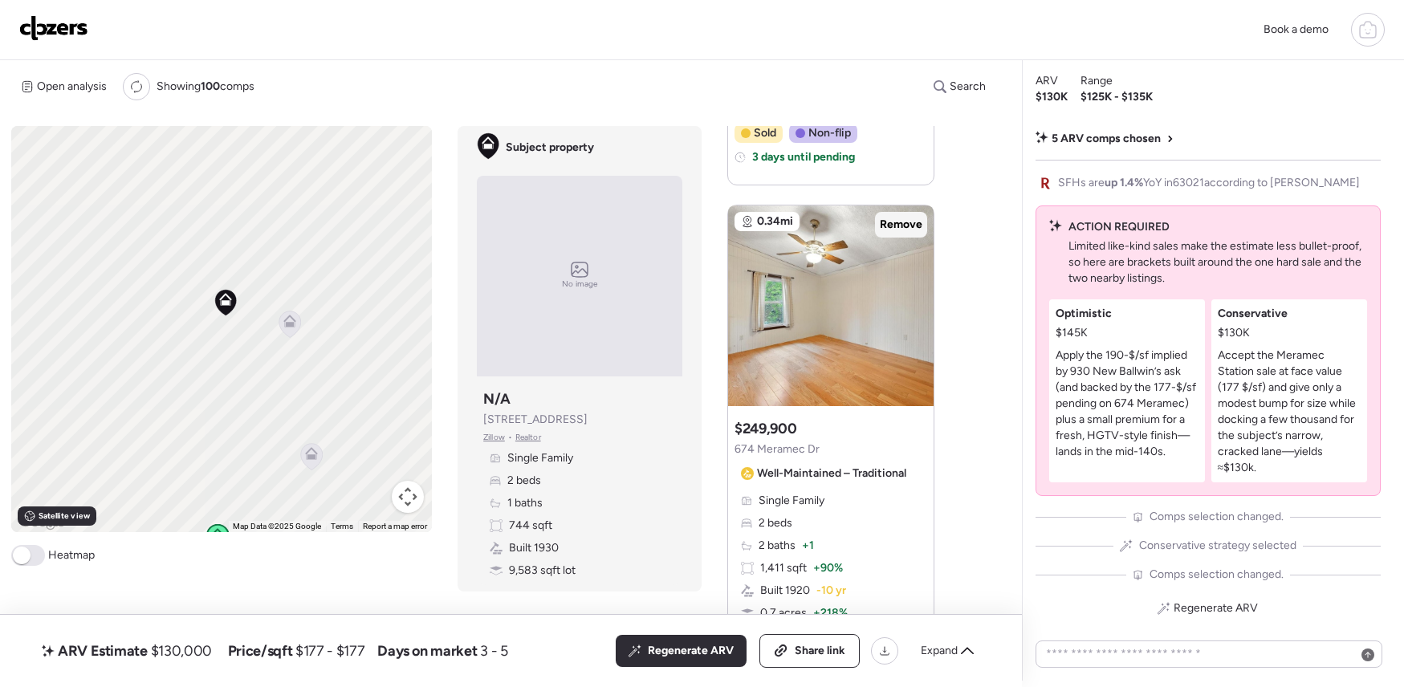
click at [898, 223] on span "Remove" at bounding box center [901, 225] width 43 height 16
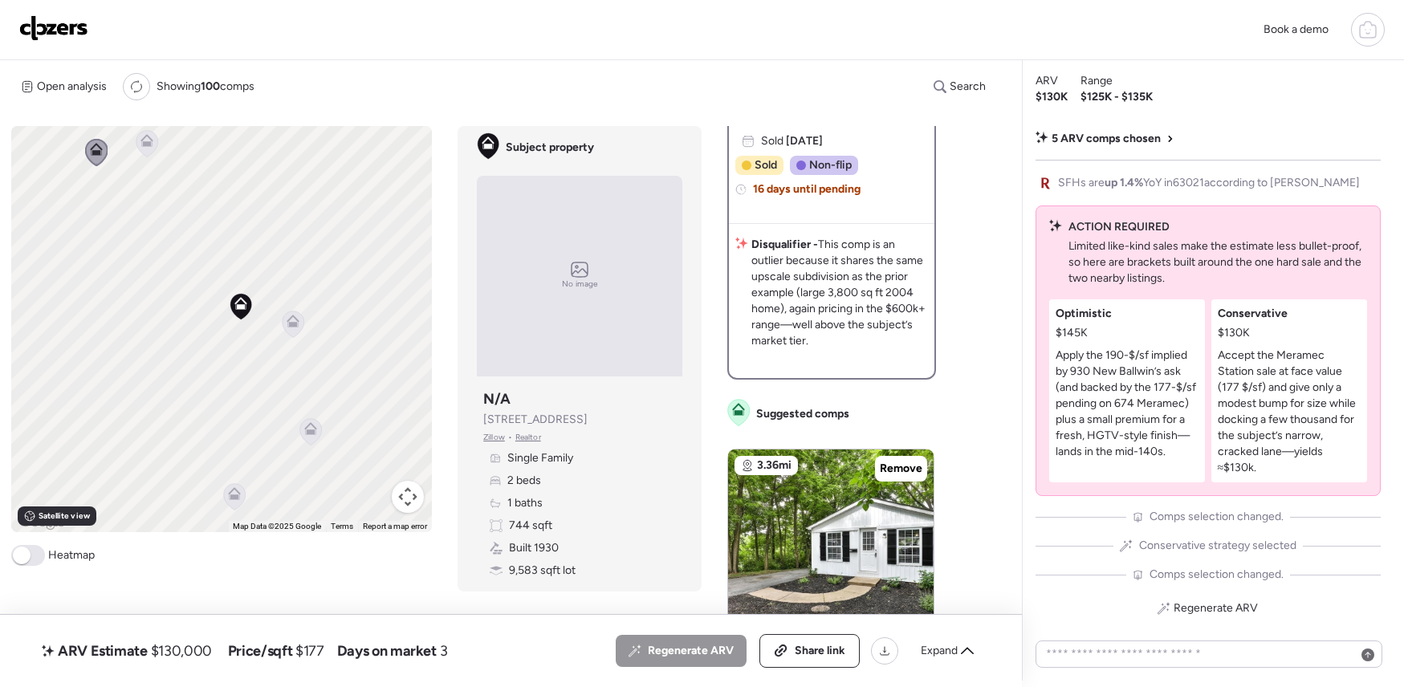
scroll to position [717, 0]
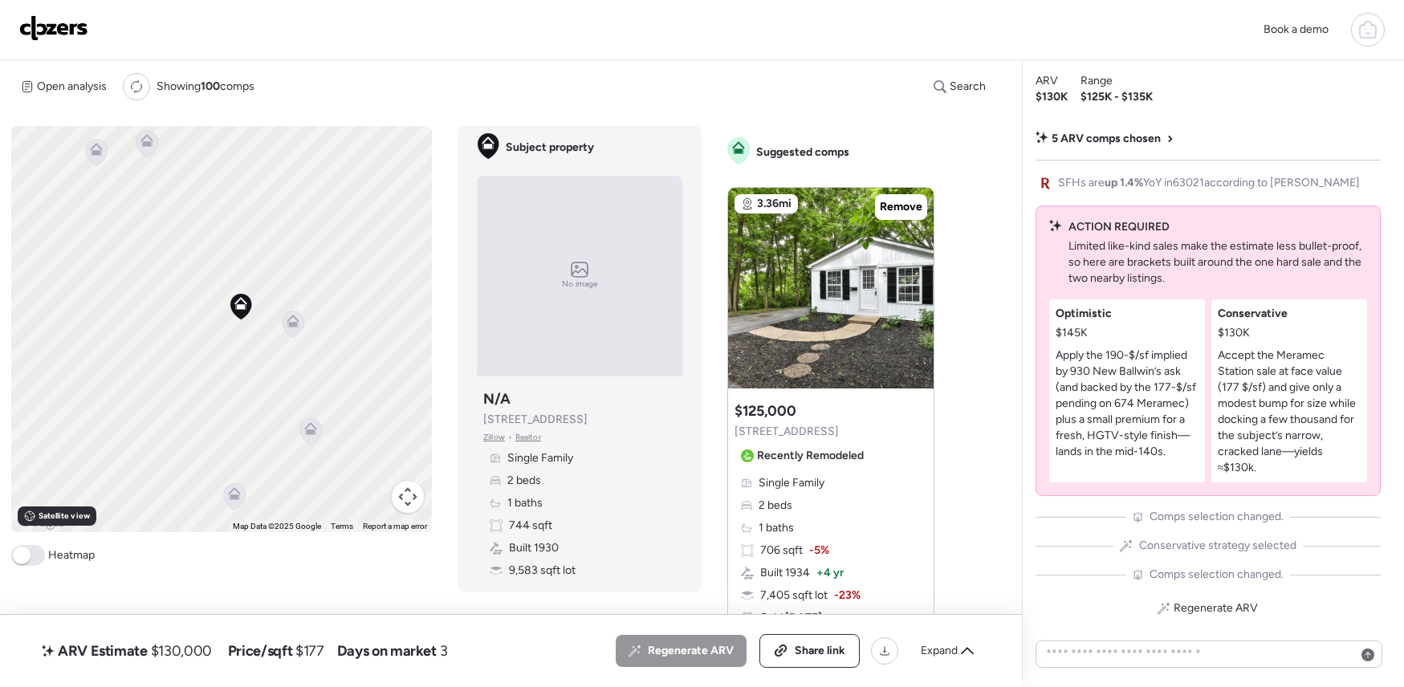
click at [864, 411] on div "Suggested comp $125,000 [STREET_ADDRESS] Recently Remodeled" at bounding box center [803, 434] width 136 height 67
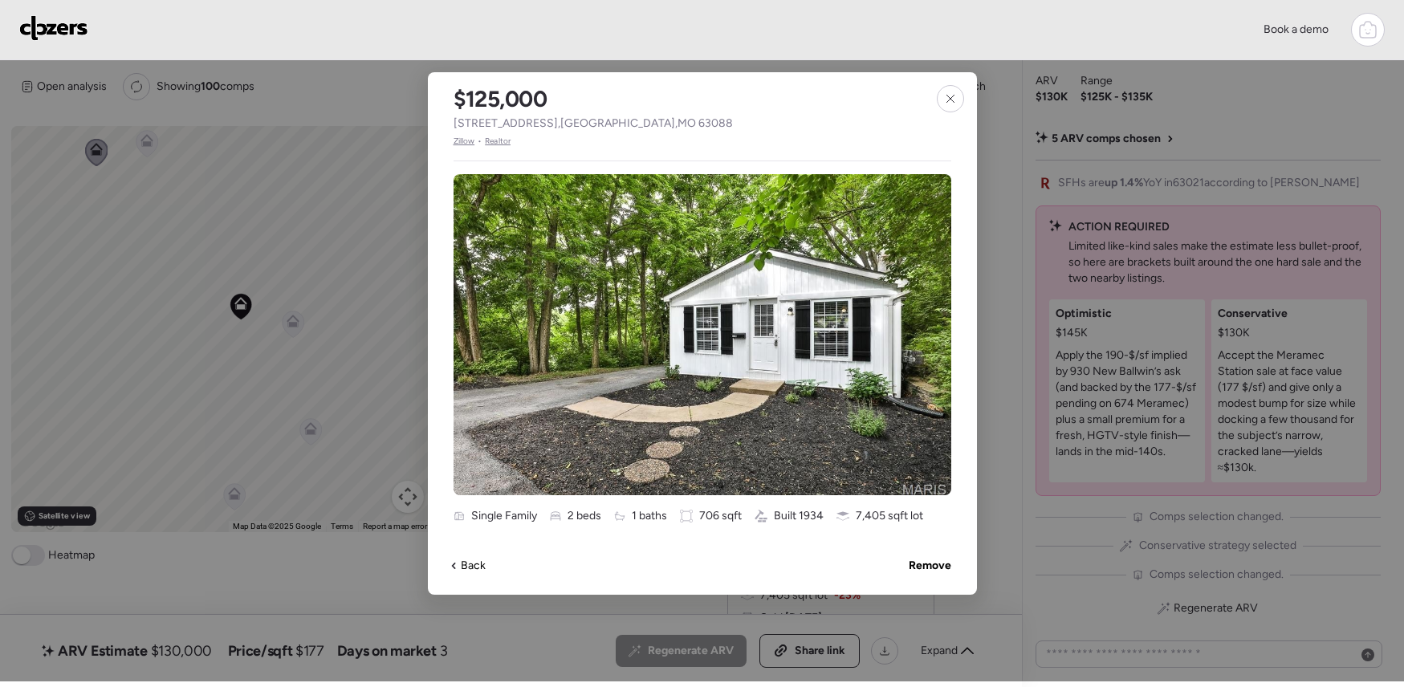
click at [937, 327] on div at bounding box center [933, 326] width 19 height 19
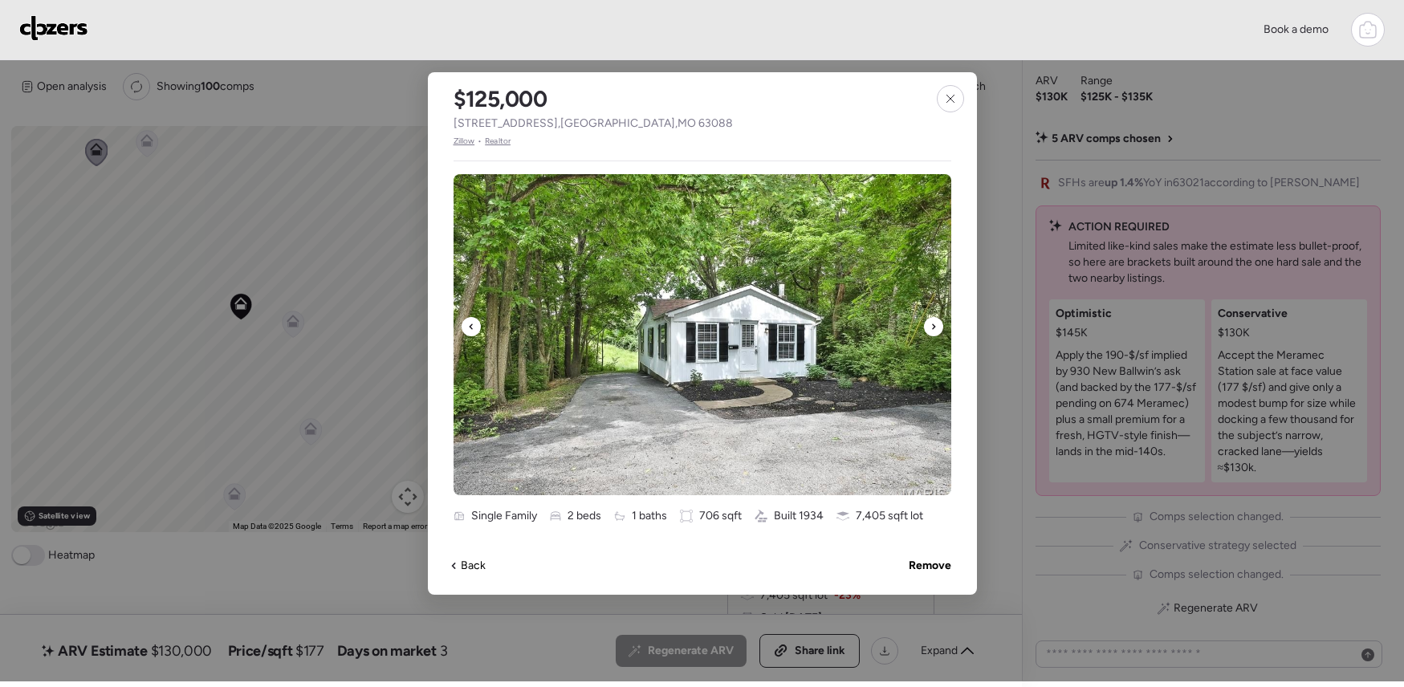
click at [933, 327] on icon at bounding box center [934, 326] width 6 height 19
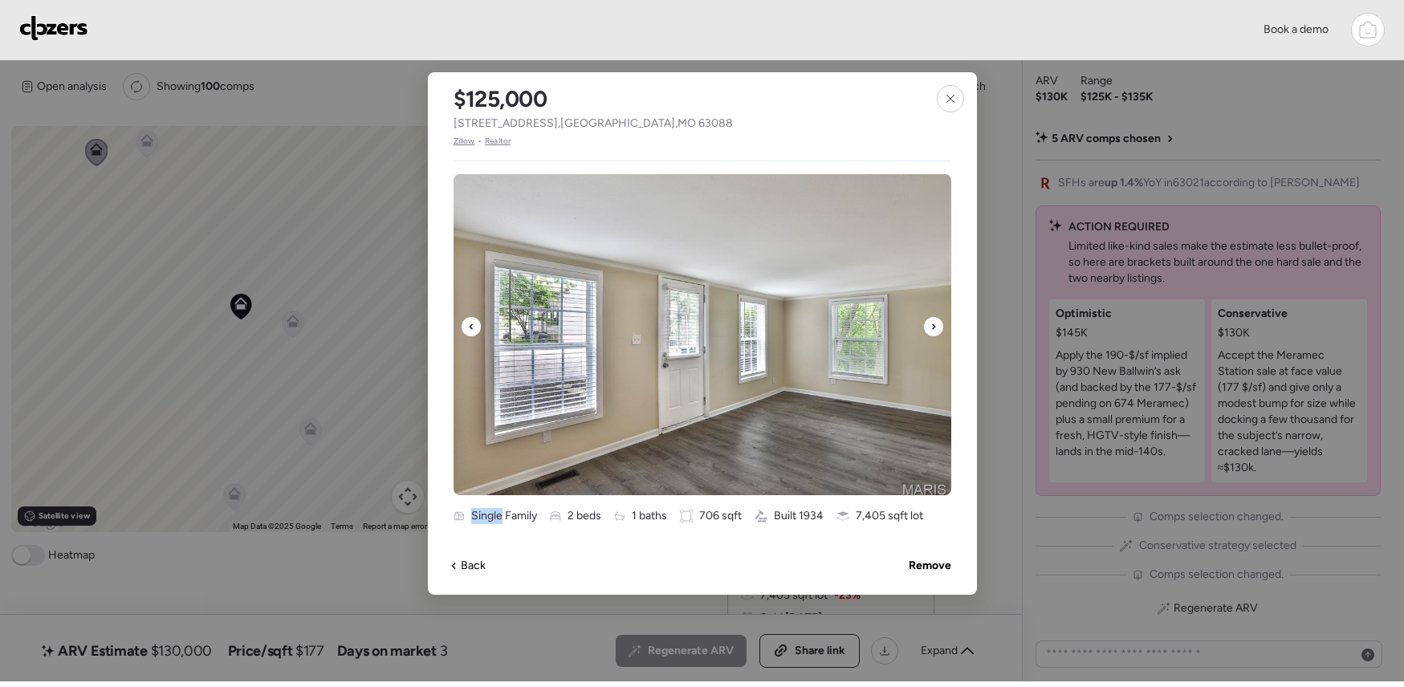
click at [933, 327] on icon at bounding box center [934, 326] width 6 height 19
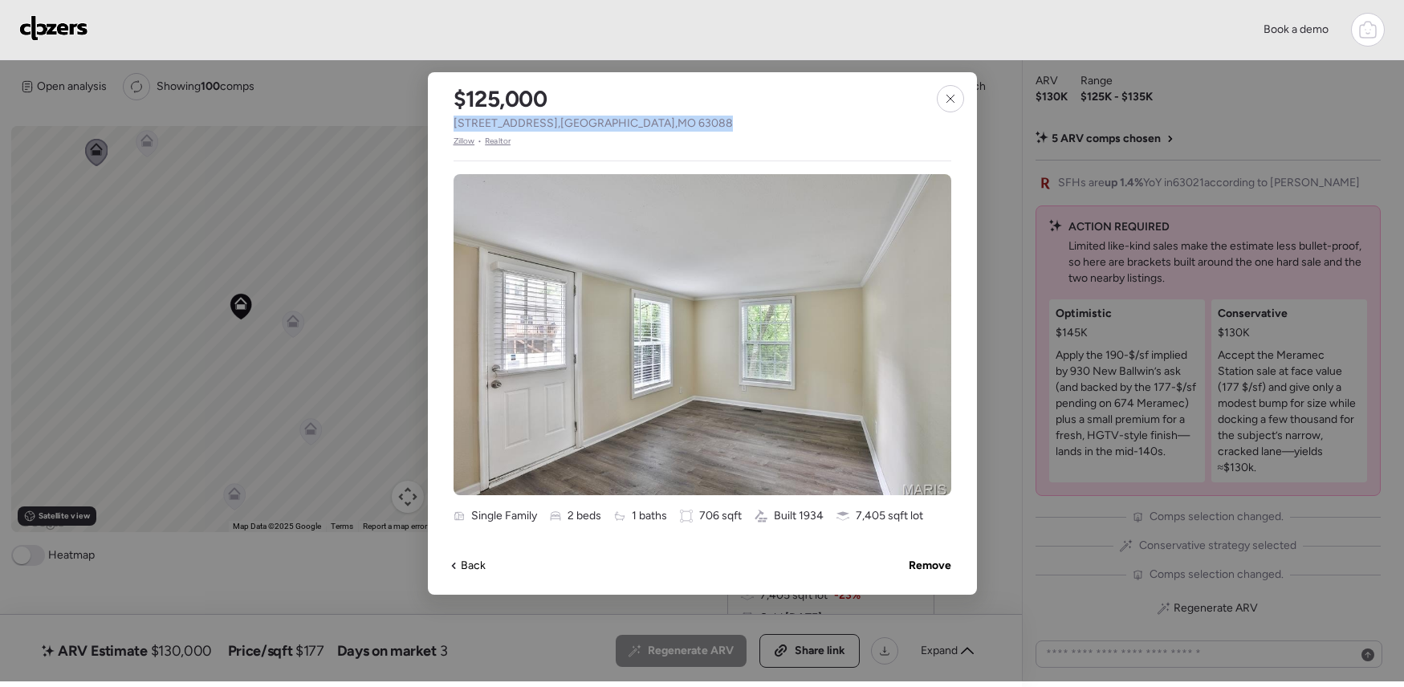
drag, startPoint x: 746, startPoint y: 124, endPoint x: 450, endPoint y: 126, distance: 296.3
click at [450, 126] on div "$125,000 [STREET_ADDRESS] • Realtor" at bounding box center [593, 109] width 331 height 75
copy span "[STREET_ADDRESS]"
click at [951, 95] on icon at bounding box center [950, 98] width 13 height 13
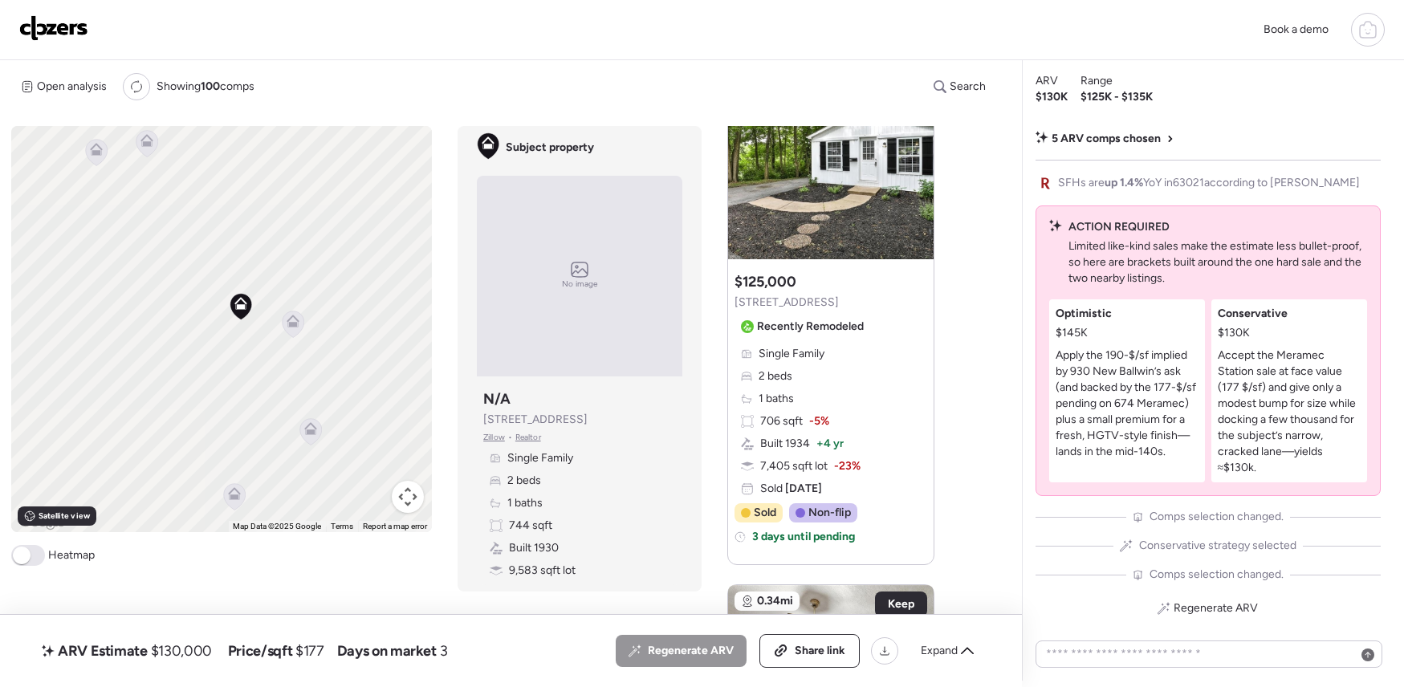
scroll to position [789, 0]
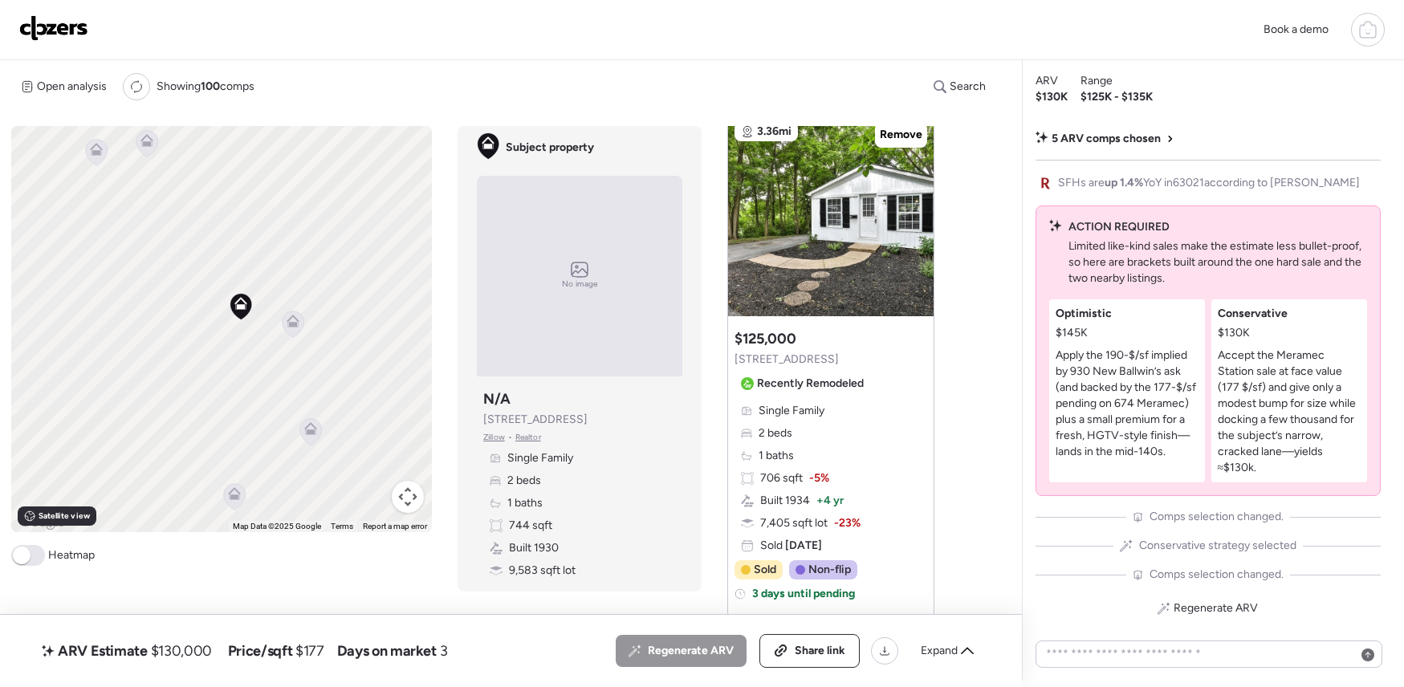
drag, startPoint x: 904, startPoint y: 360, endPoint x: 735, endPoint y: 365, distance: 169.5
click at [735, 365] on div "Suggested comp $125,000 [STREET_ADDRESS] Recently Remodeled Single Family 2 bed…" at bounding box center [831, 472] width 206 height 299
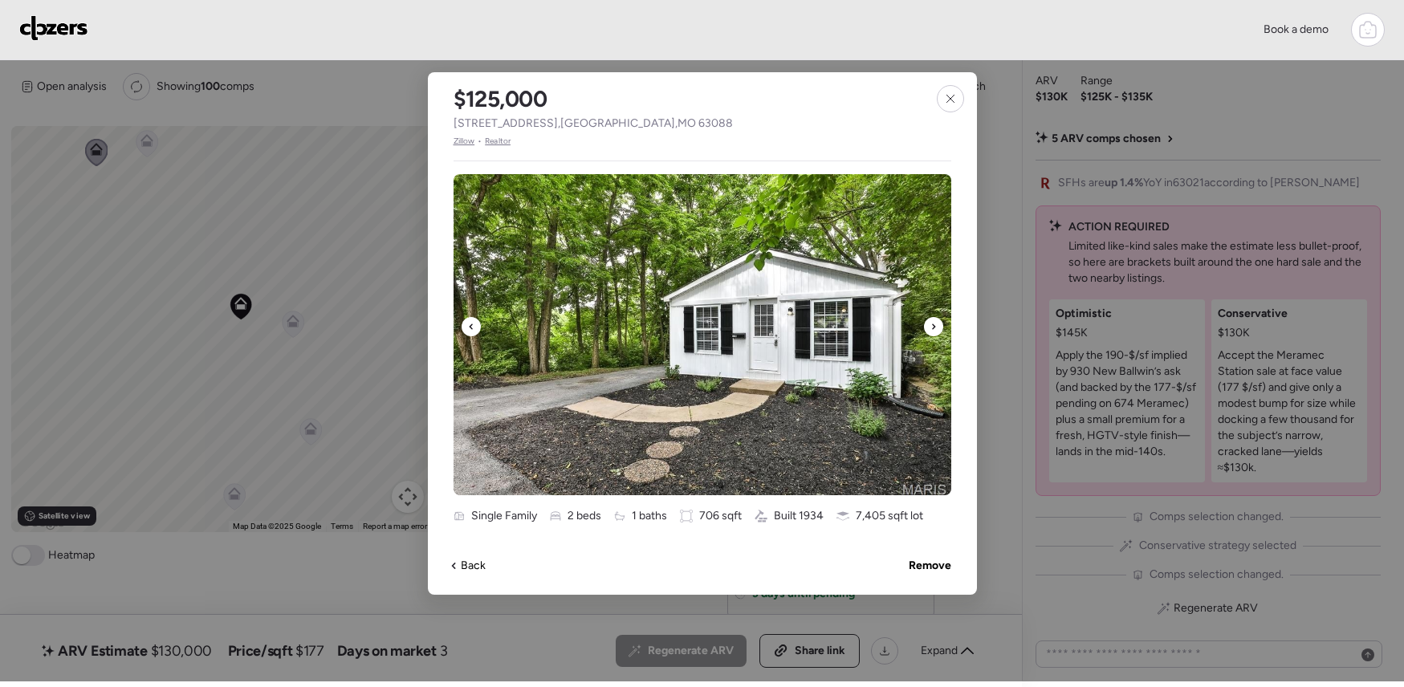
click at [934, 324] on icon at bounding box center [934, 326] width 6 height 19
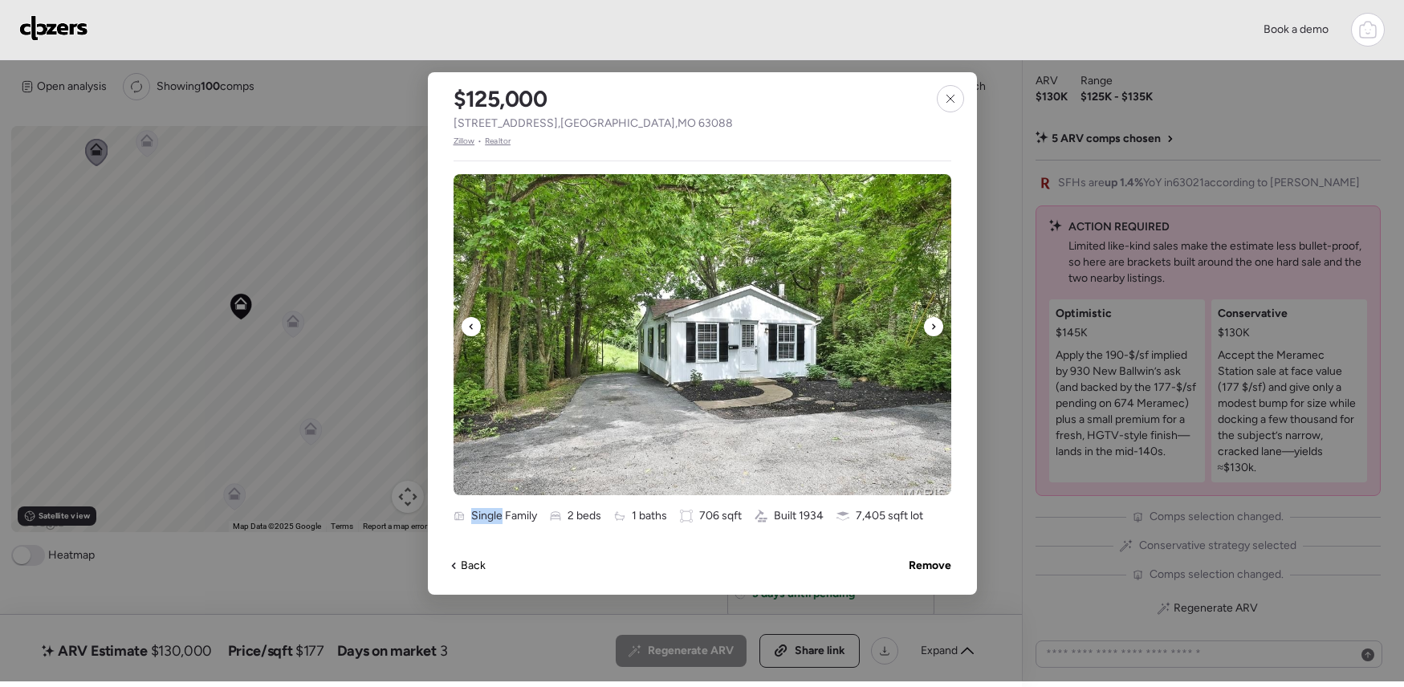
click at [934, 324] on icon at bounding box center [934, 326] width 6 height 19
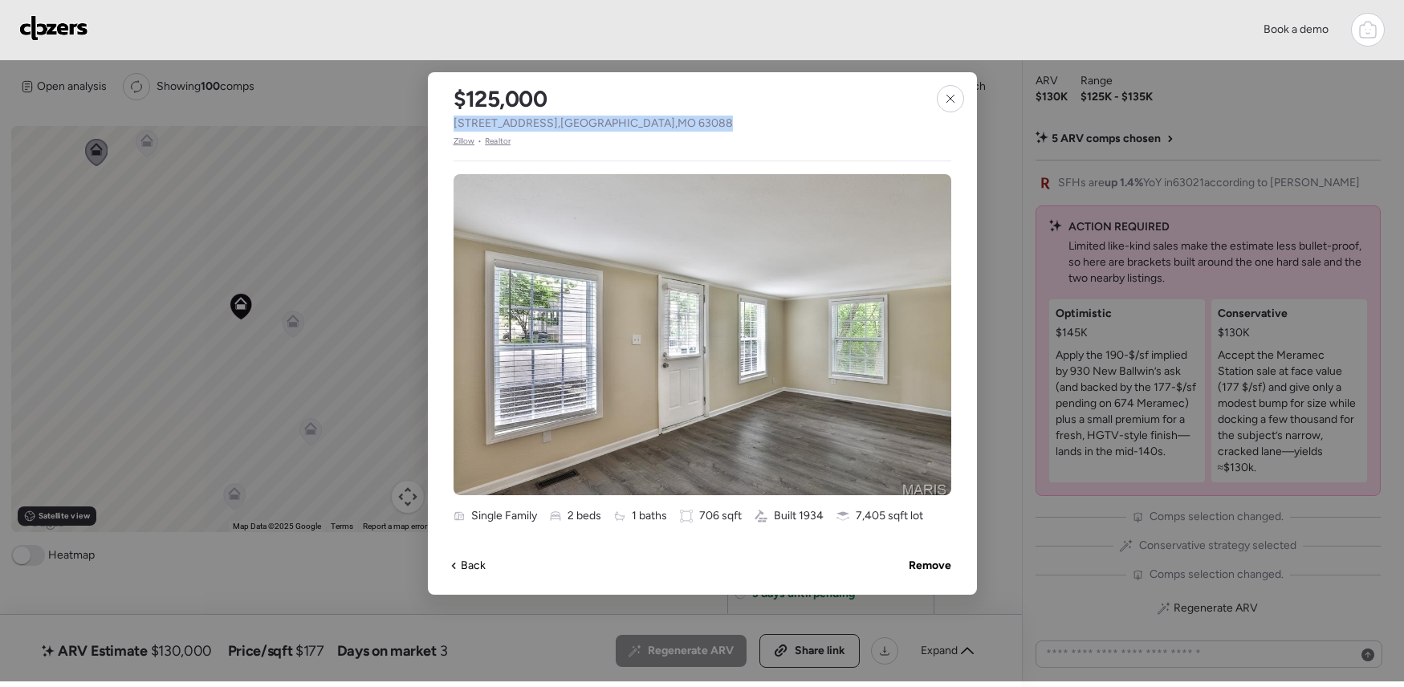
drag, startPoint x: 754, startPoint y: 120, endPoint x: 449, endPoint y: 121, distance: 305.1
click at [449, 121] on div "$125,000 [STREET_ADDRESS] • Realtor Single Family 2 beds 1 baths 706 sqft Built…" at bounding box center [702, 333] width 549 height 523
copy span "[STREET_ADDRESS]"
